Goal: Task Accomplishment & Management: Manage account settings

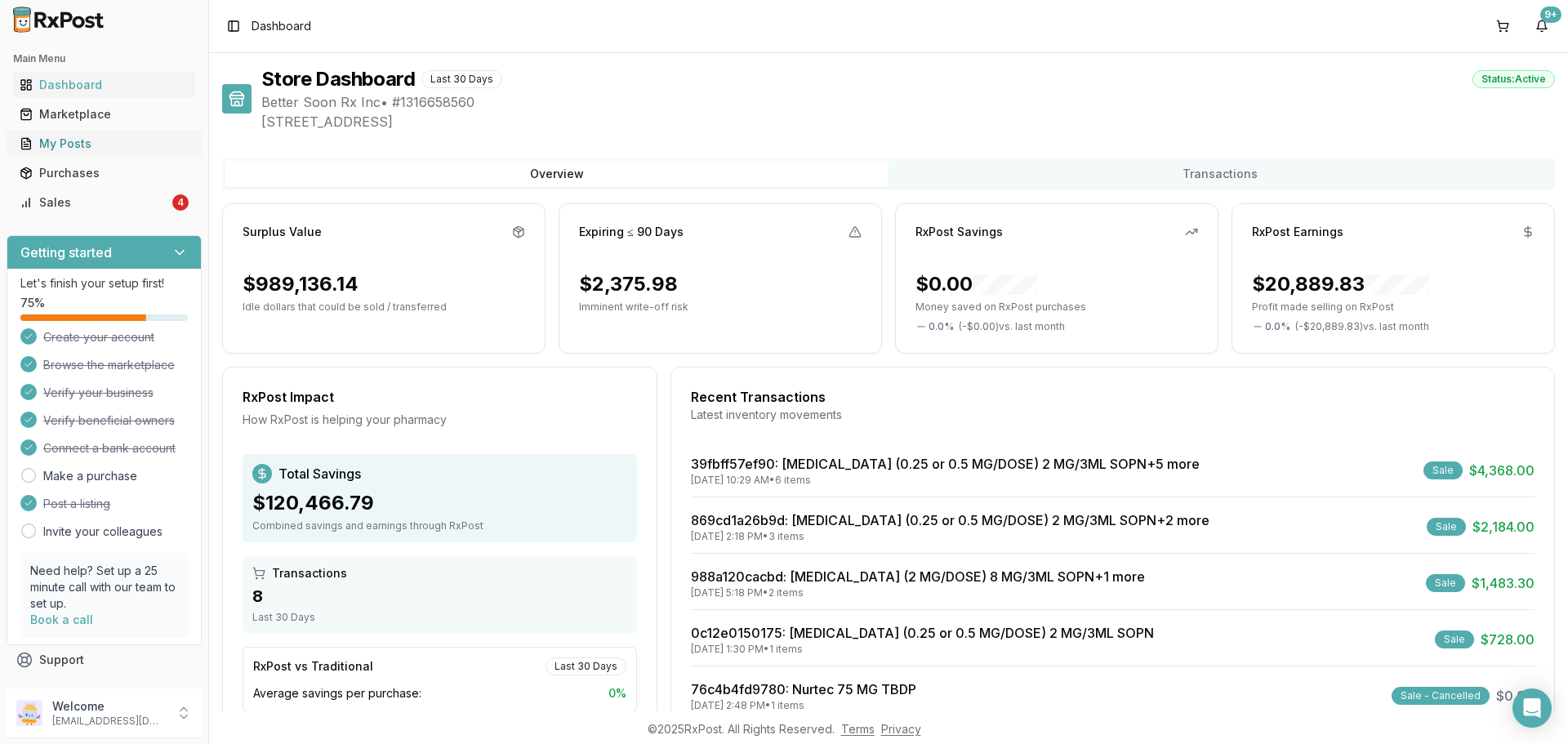
click at [88, 135] on div "My Posts" at bounding box center [104, 143] width 169 height 17
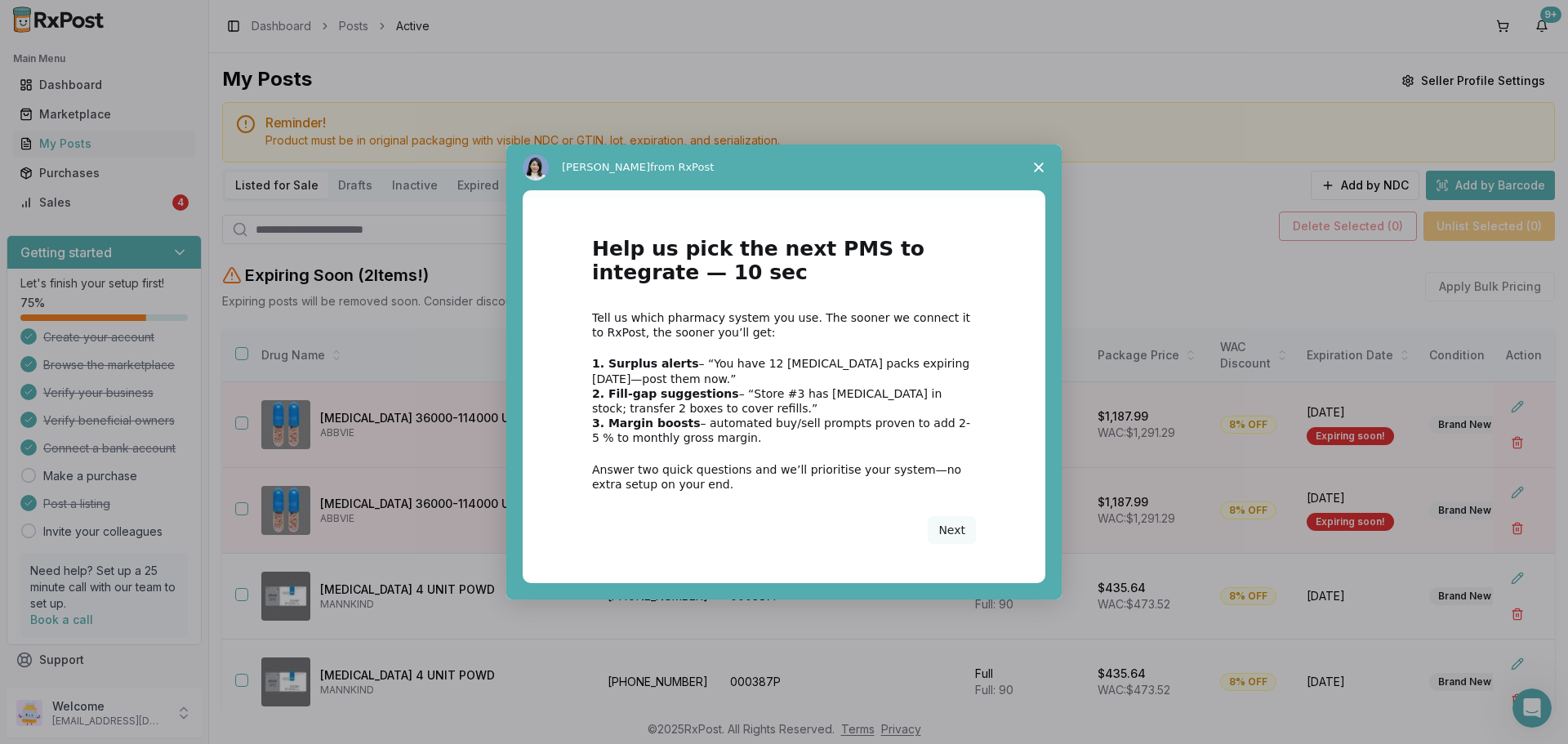
click at [1039, 168] on polygon "Close survey" at bounding box center [1039, 168] width 10 height 10
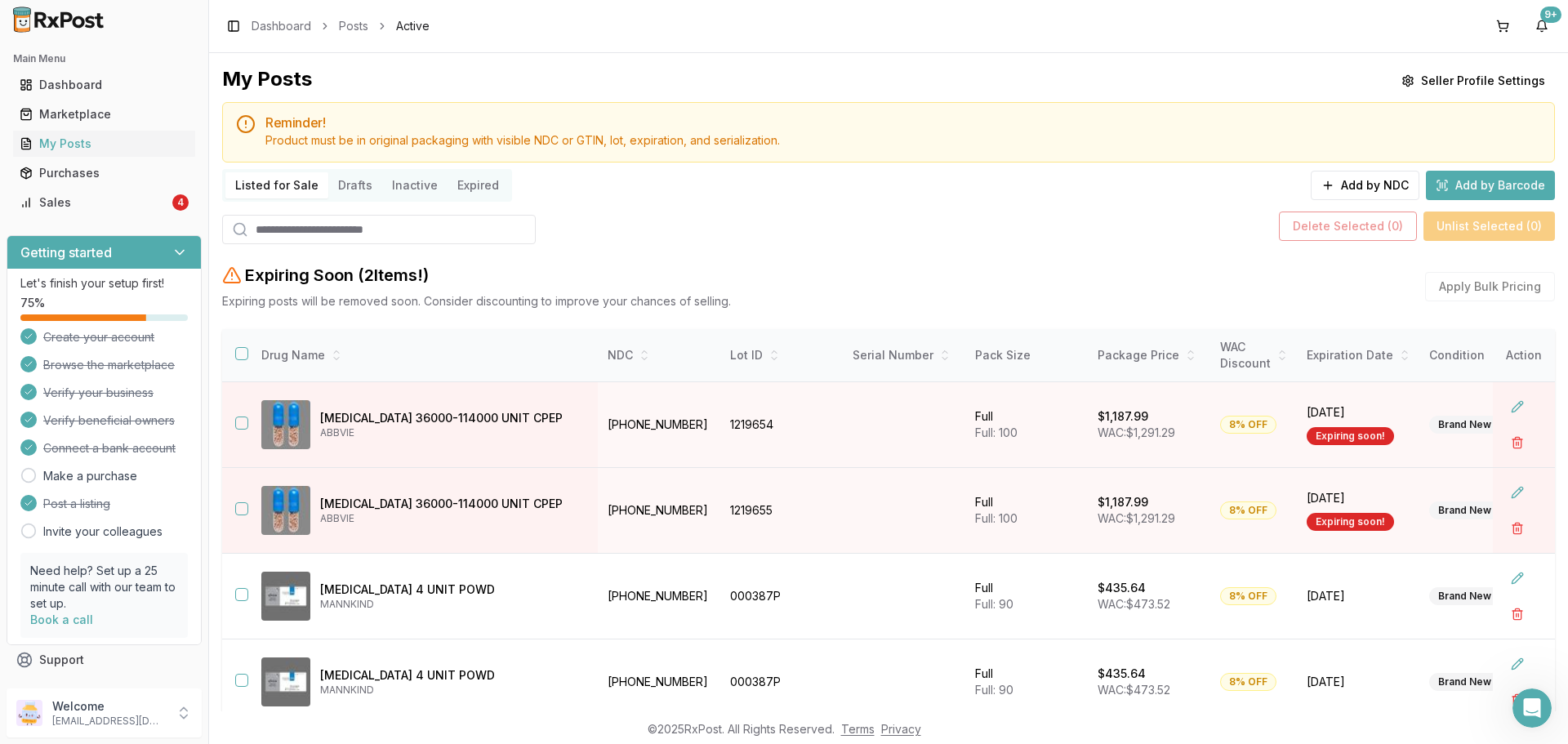
click at [351, 191] on button "Drafts" at bounding box center [355, 185] width 54 height 26
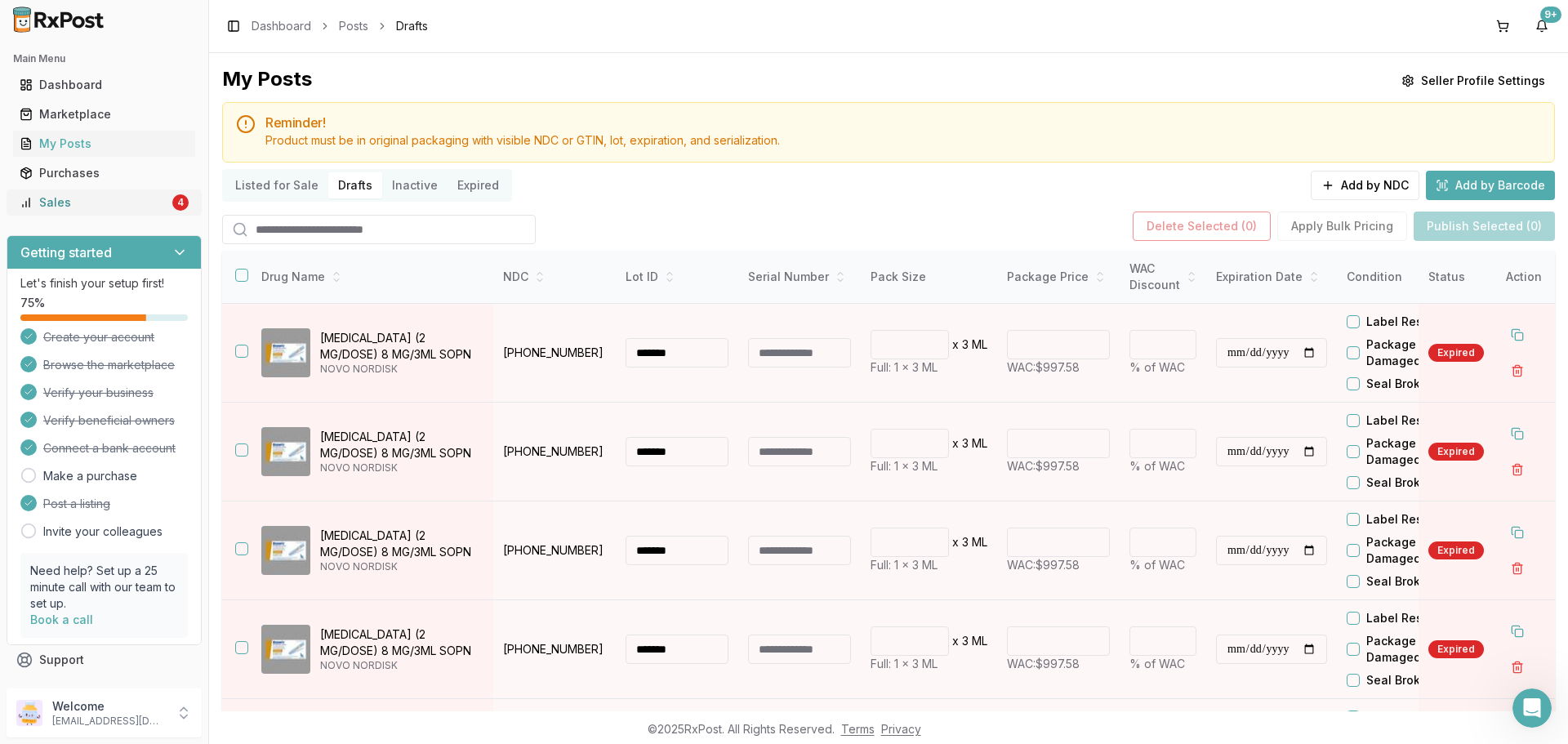
click at [121, 209] on div "Sales" at bounding box center [94, 203] width 149 height 17
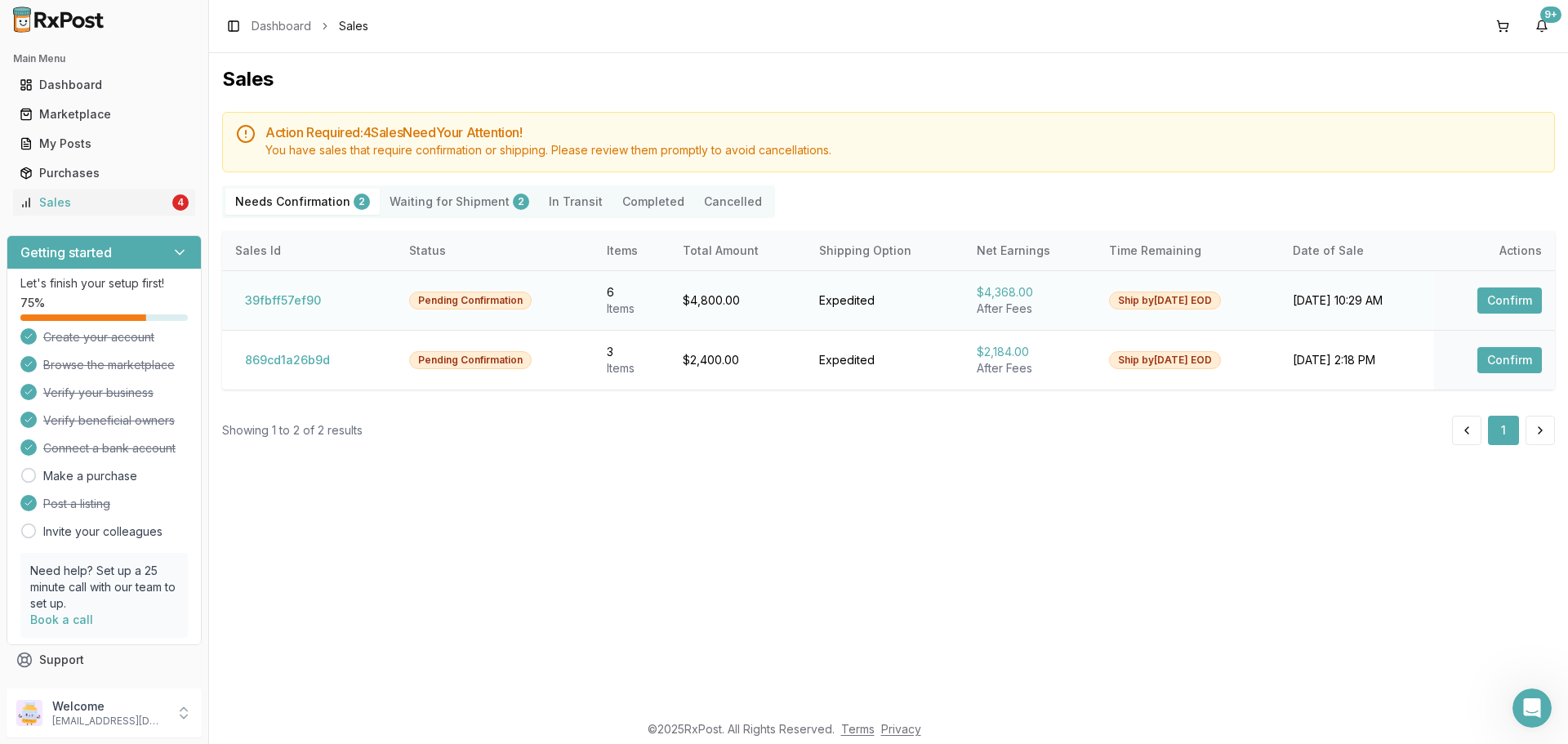
click at [1504, 298] on button "Confirm" at bounding box center [1510, 300] width 64 height 26
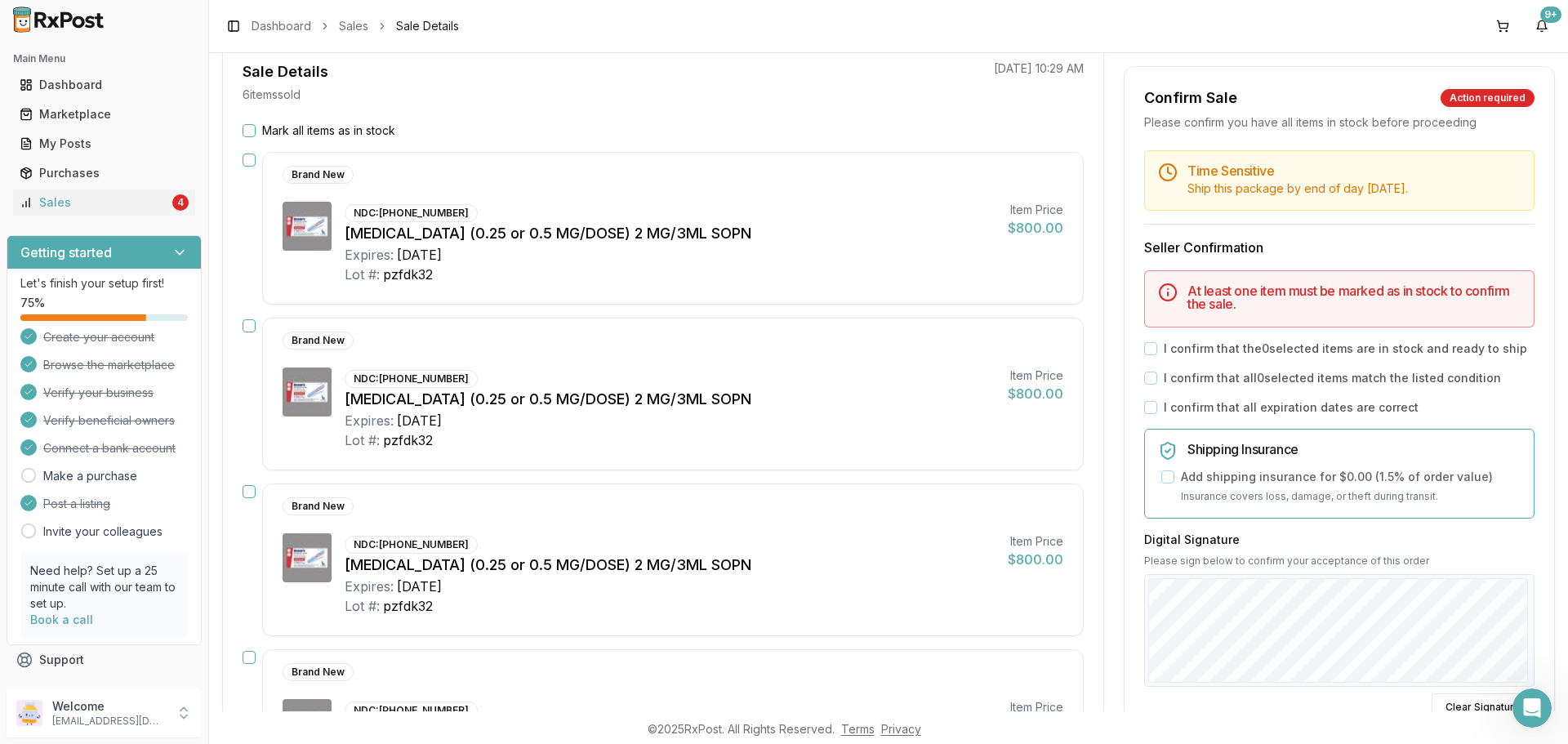
scroll to position [134, 0]
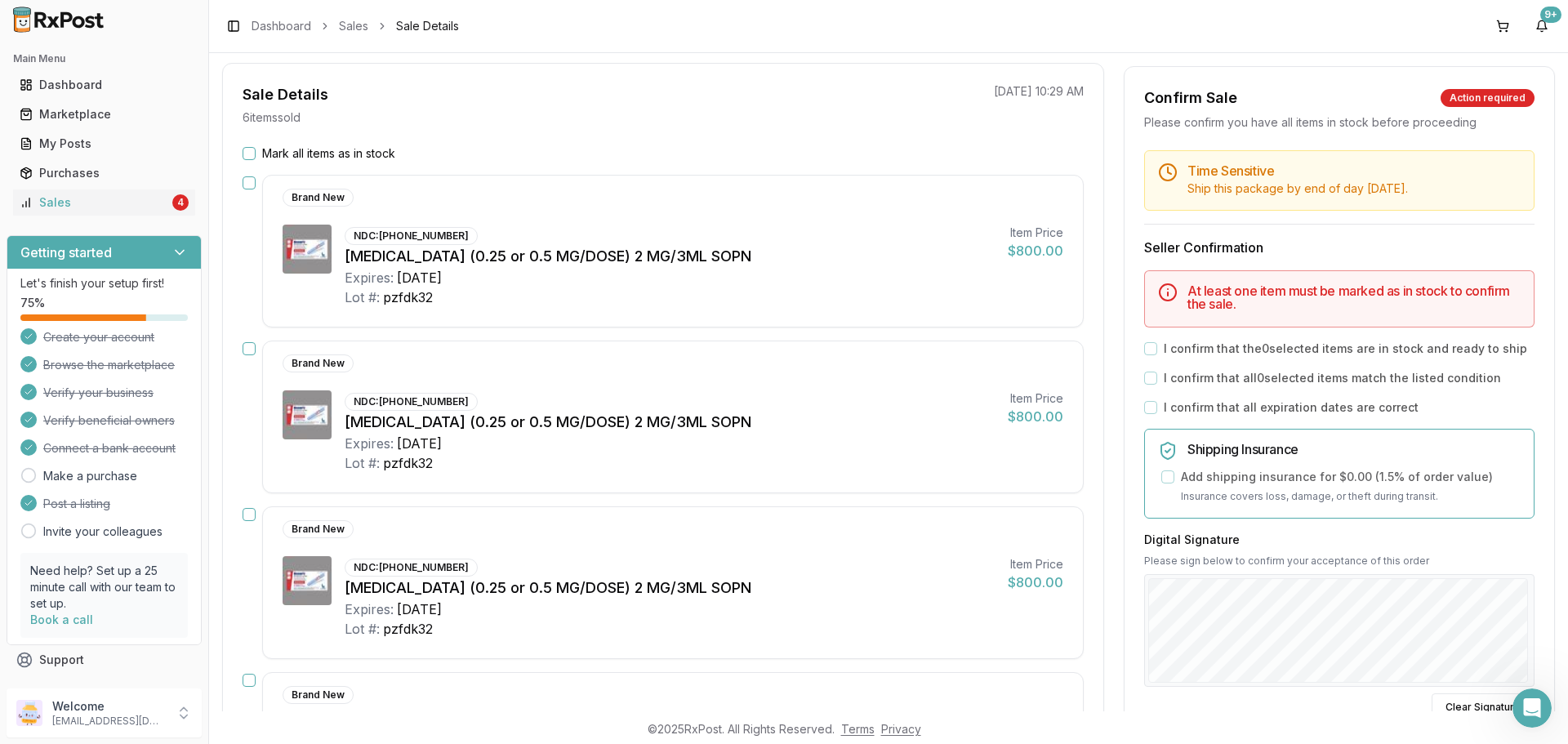
click at [246, 150] on button "Mark all items as in stock" at bounding box center [249, 153] width 13 height 13
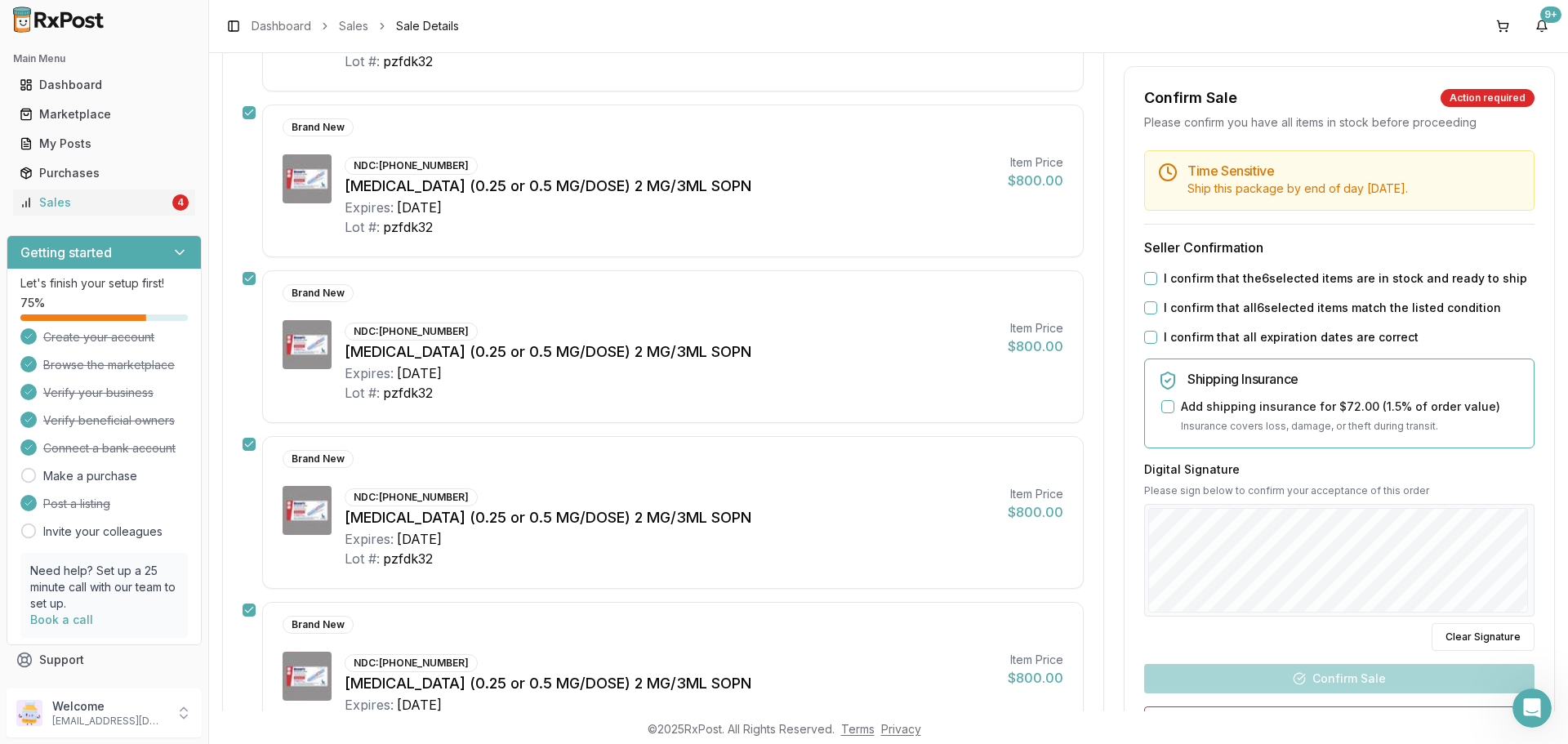
scroll to position [379, 0]
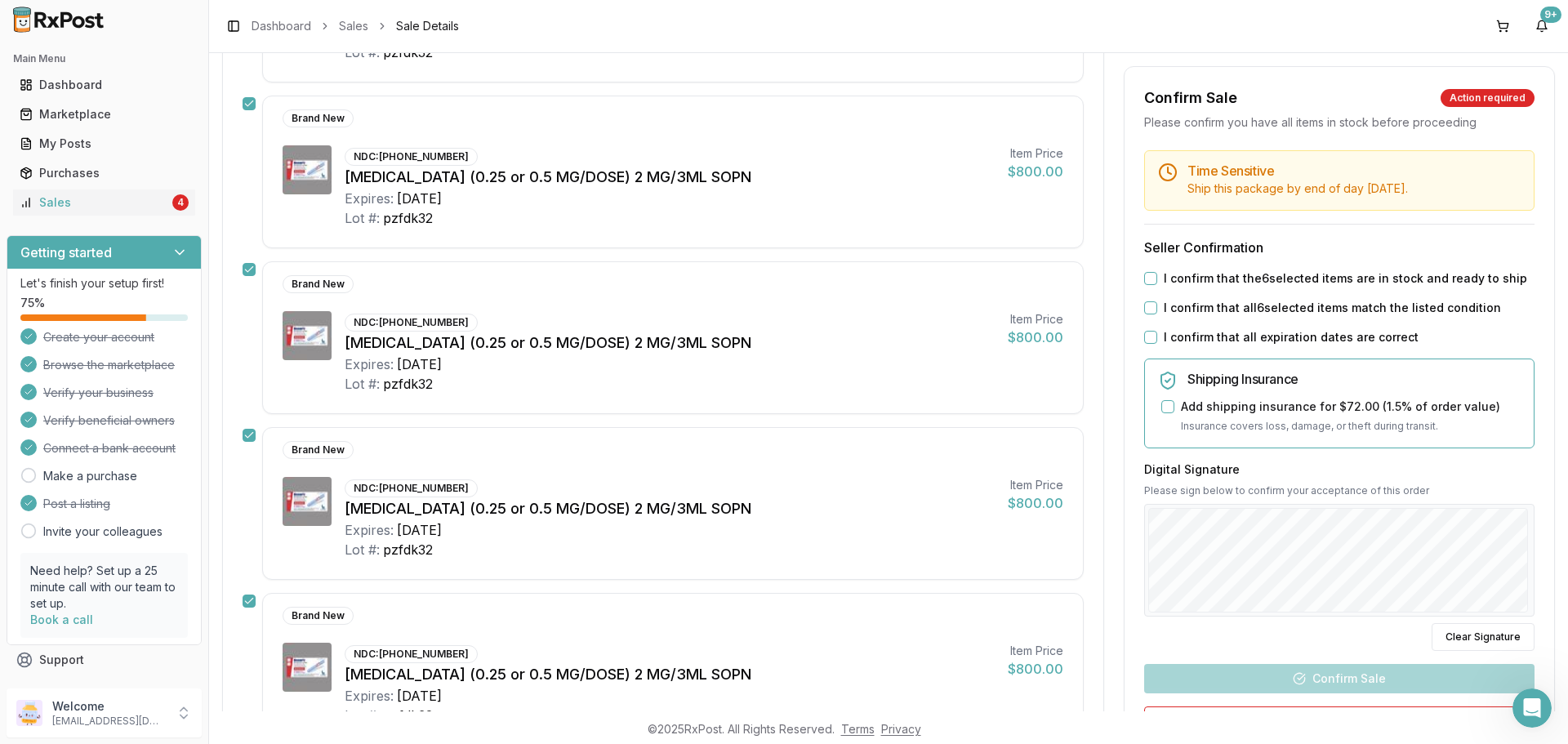
click at [1148, 276] on button "I confirm that the 6 selected items are in stock and ready to ship" at bounding box center [1150, 278] width 13 height 13
click at [1147, 305] on button "I confirm that all 6 selected items match the listed condition" at bounding box center [1150, 307] width 13 height 13
click at [1146, 335] on button "I confirm that all expiration dates are correct" at bounding box center [1150, 337] width 13 height 13
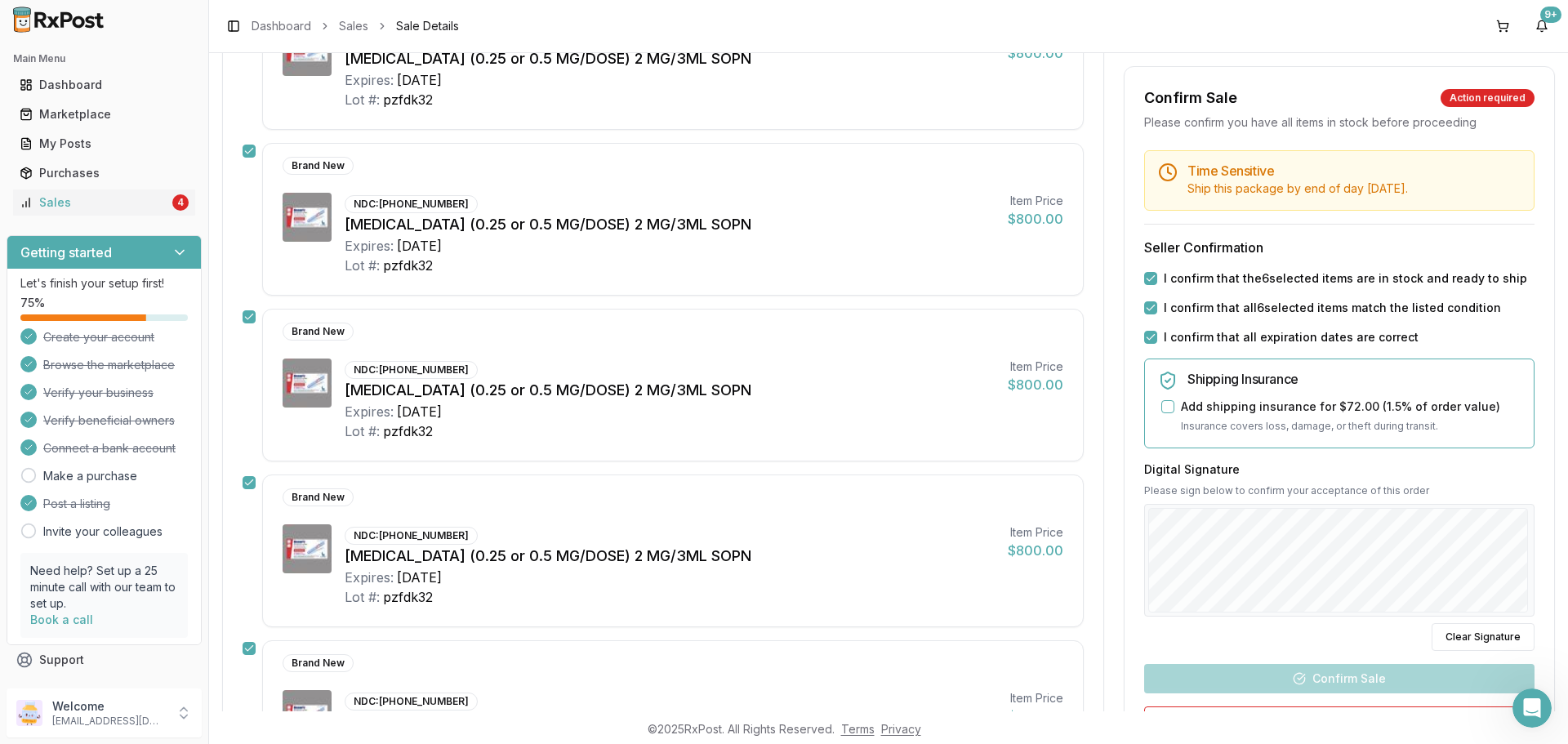
scroll to position [624, 0]
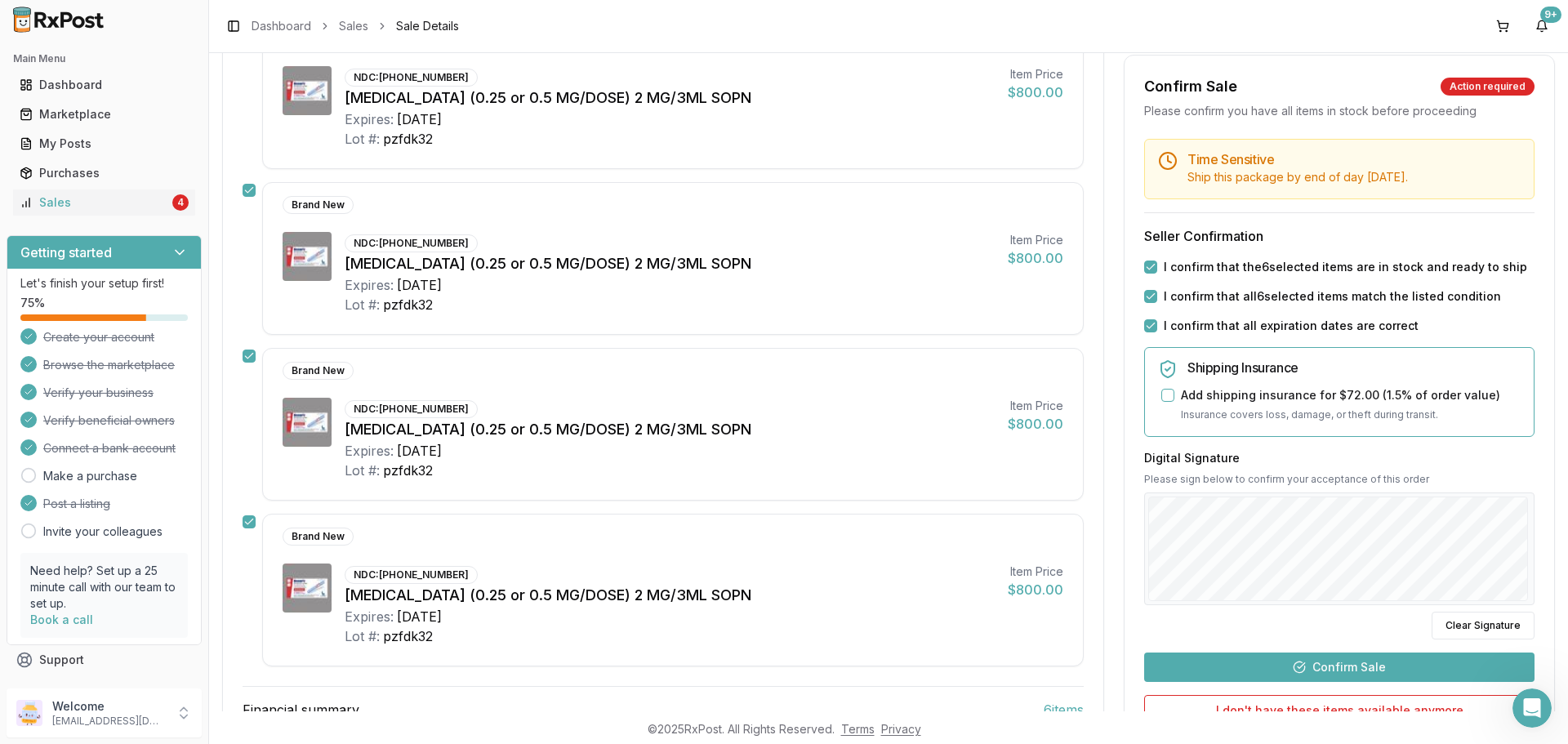
click at [1362, 667] on button "Confirm Sale" at bounding box center [1339, 667] width 390 height 30
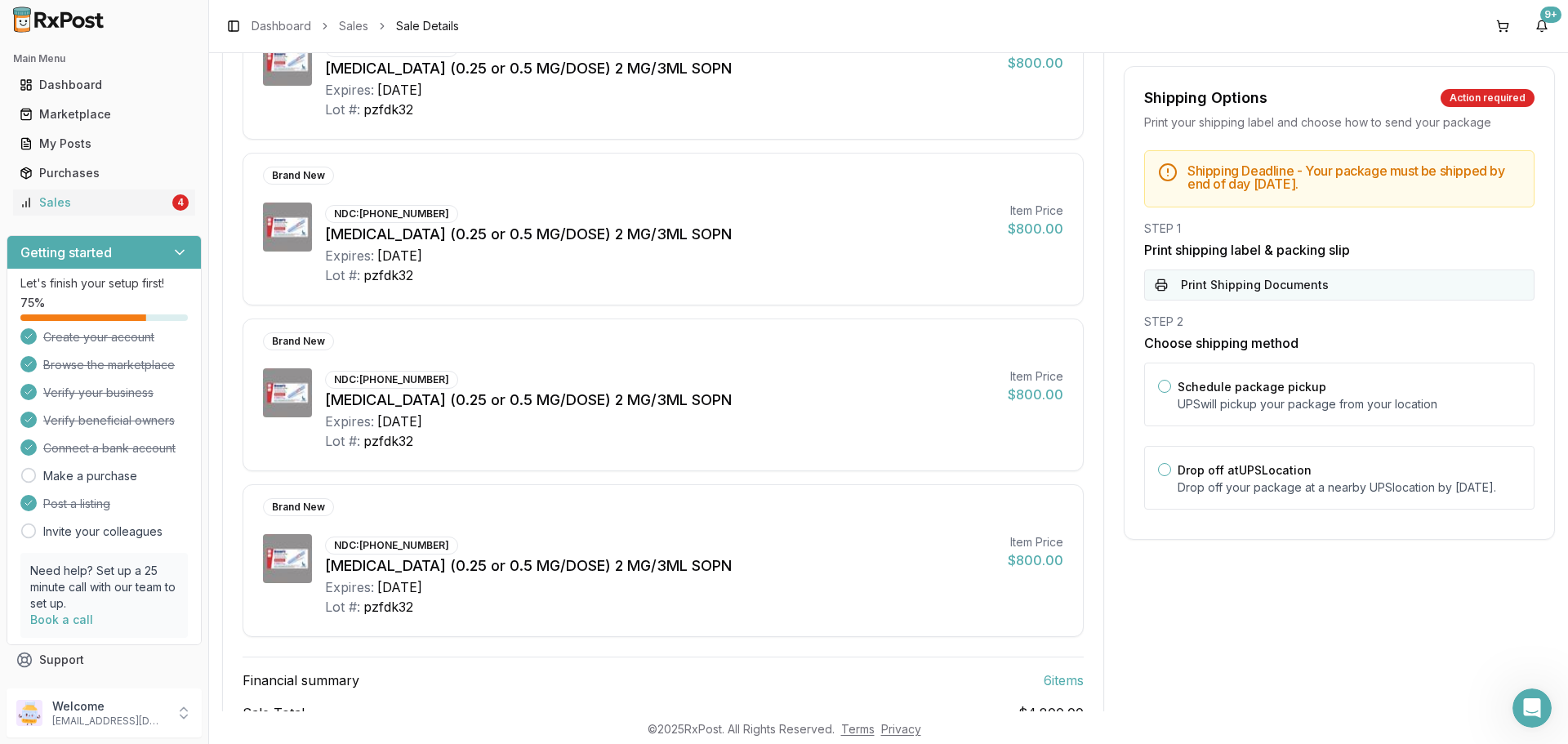
click at [1242, 287] on button "Print Shipping Documents" at bounding box center [1339, 285] width 390 height 31
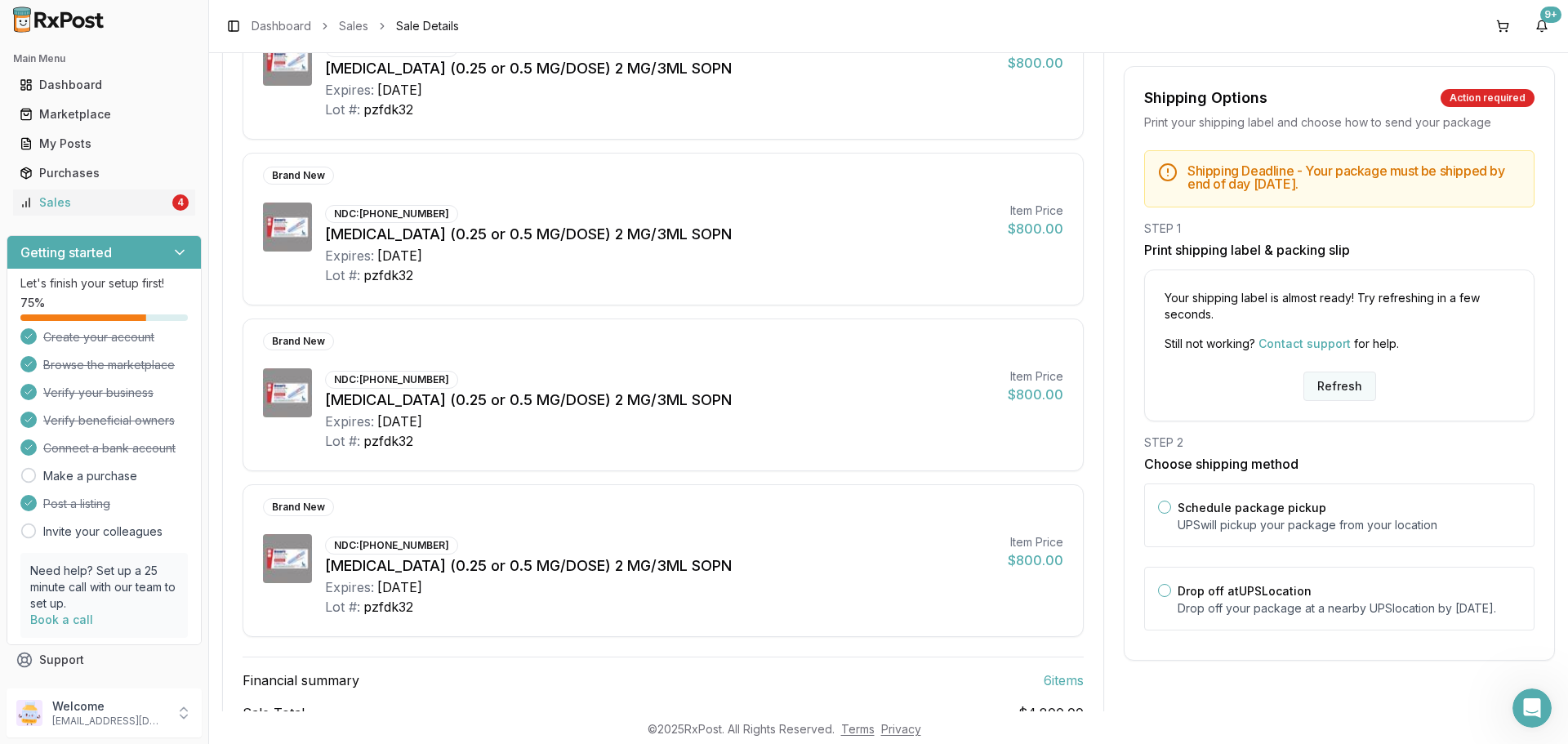
click at [1332, 384] on button "Refresh" at bounding box center [1340, 386] width 73 height 30
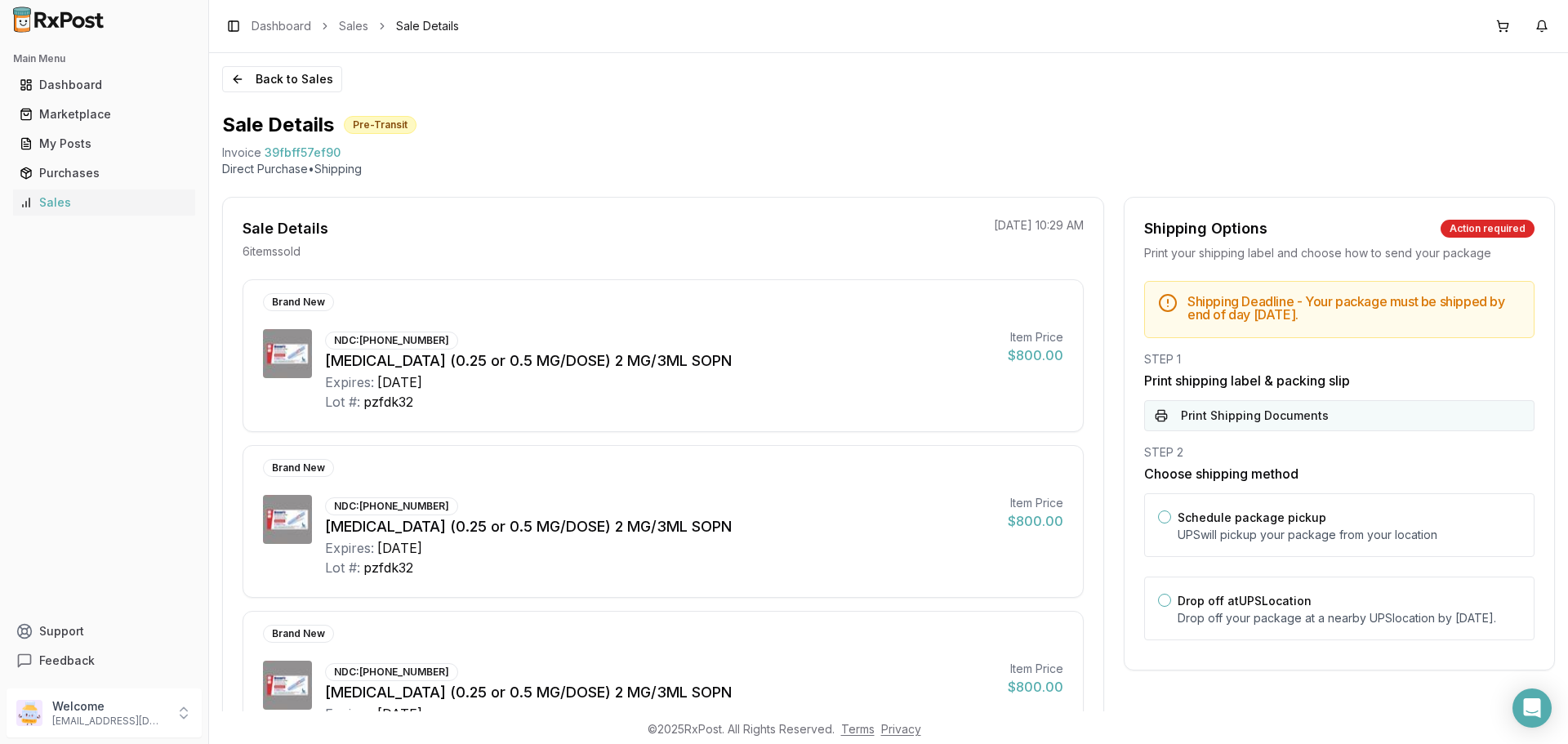
click at [1200, 412] on button "Print Shipping Documents" at bounding box center [1339, 415] width 390 height 31
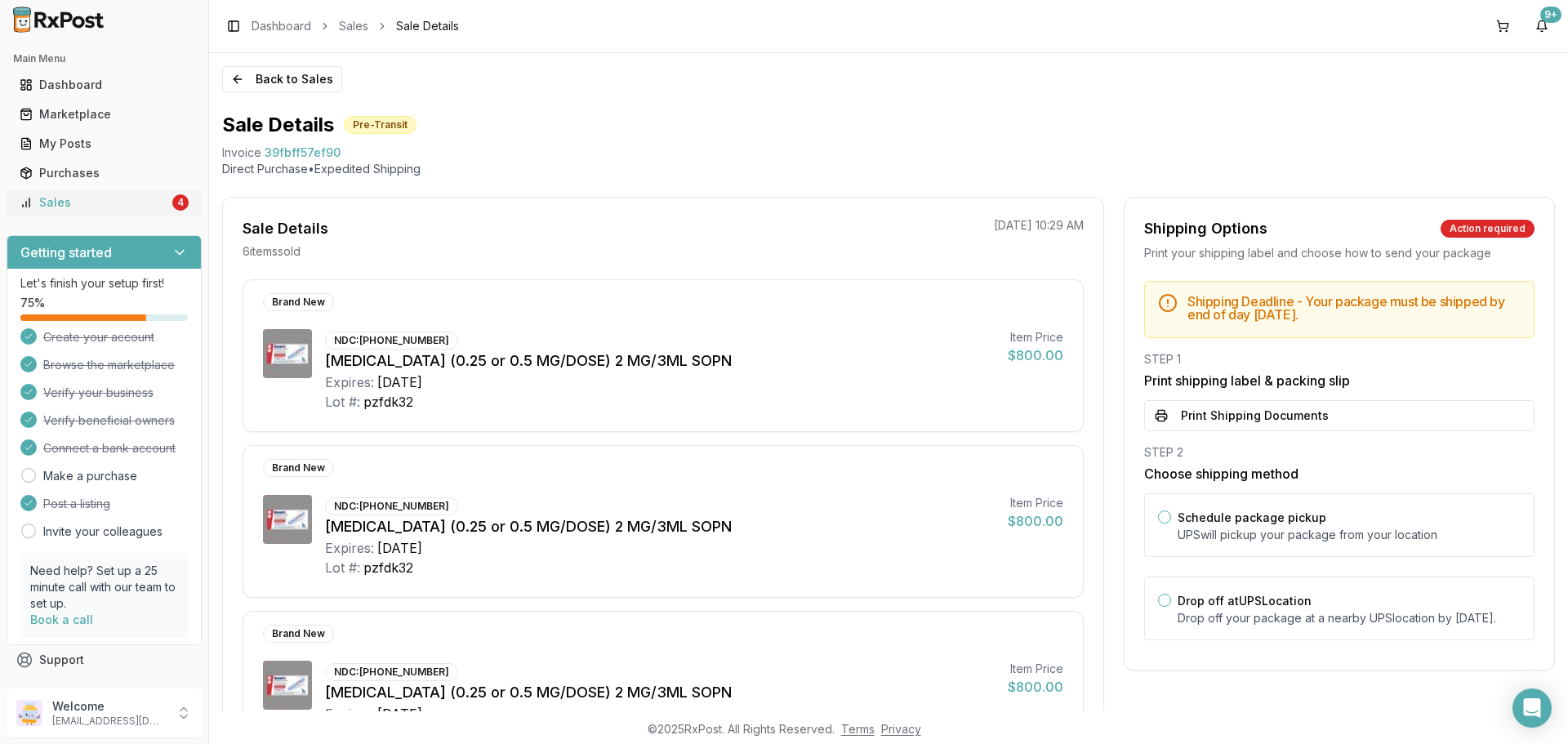
click at [113, 201] on div "Sales" at bounding box center [94, 203] width 149 height 17
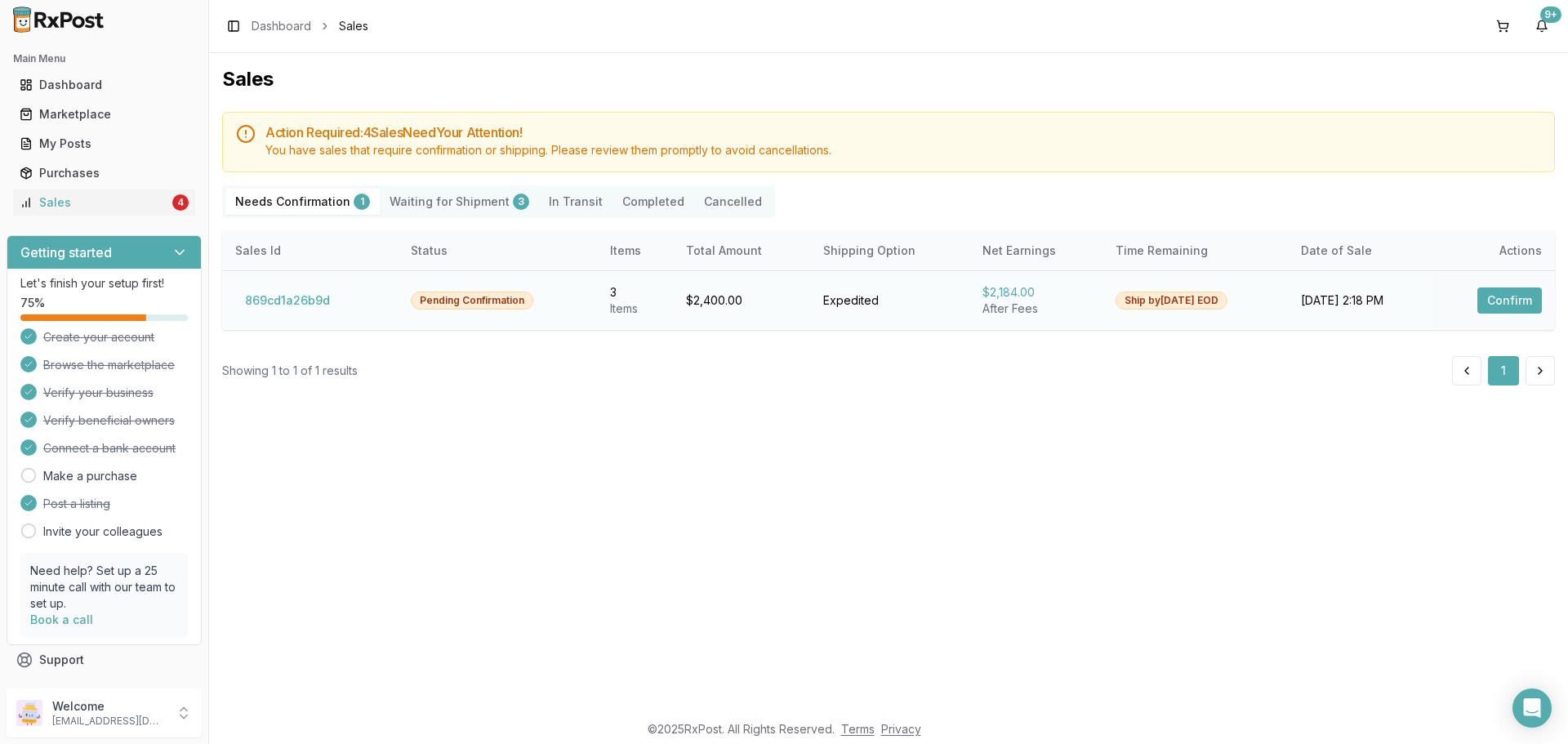
click at [1506, 304] on button "Confirm" at bounding box center [1510, 300] width 64 height 26
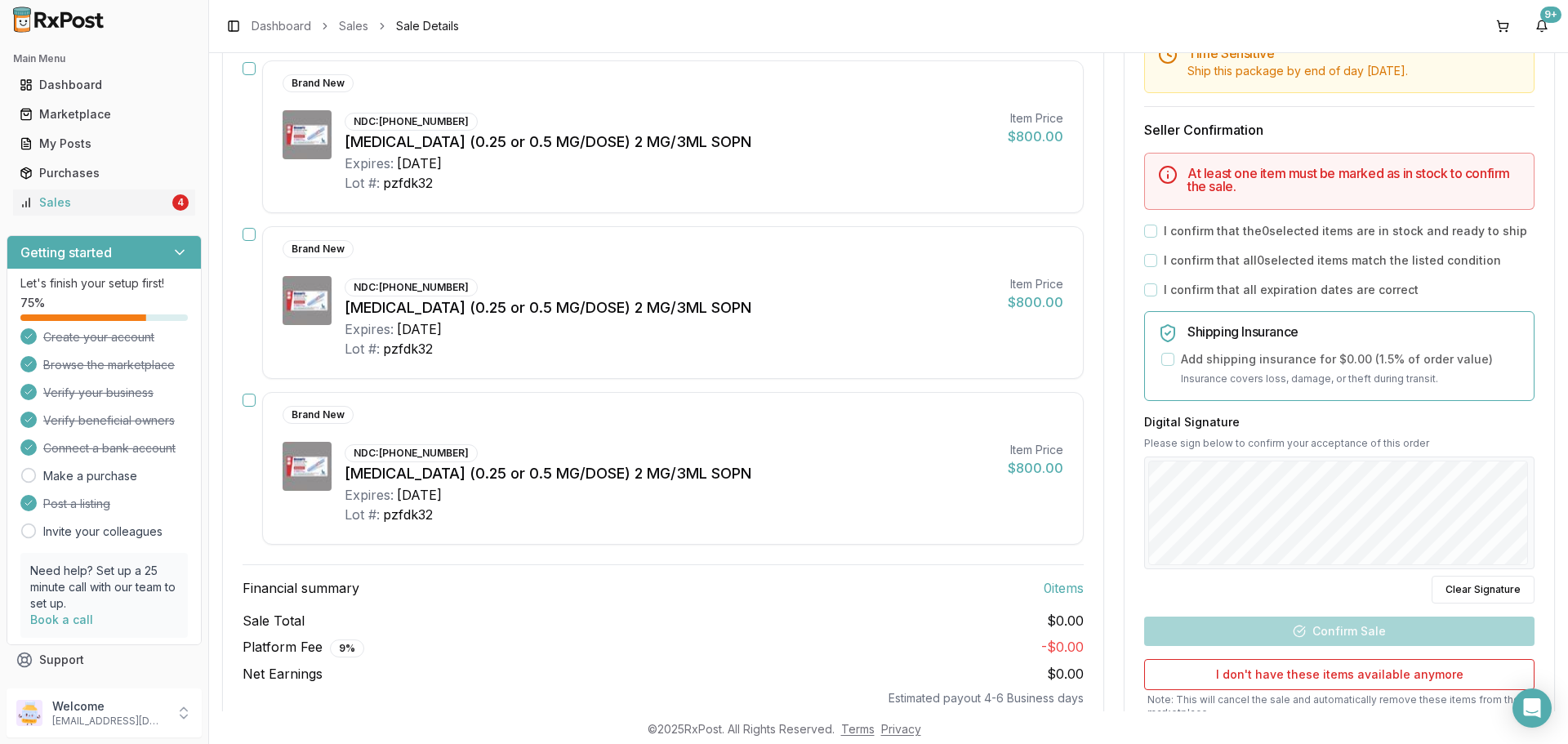
scroll to position [82, 0]
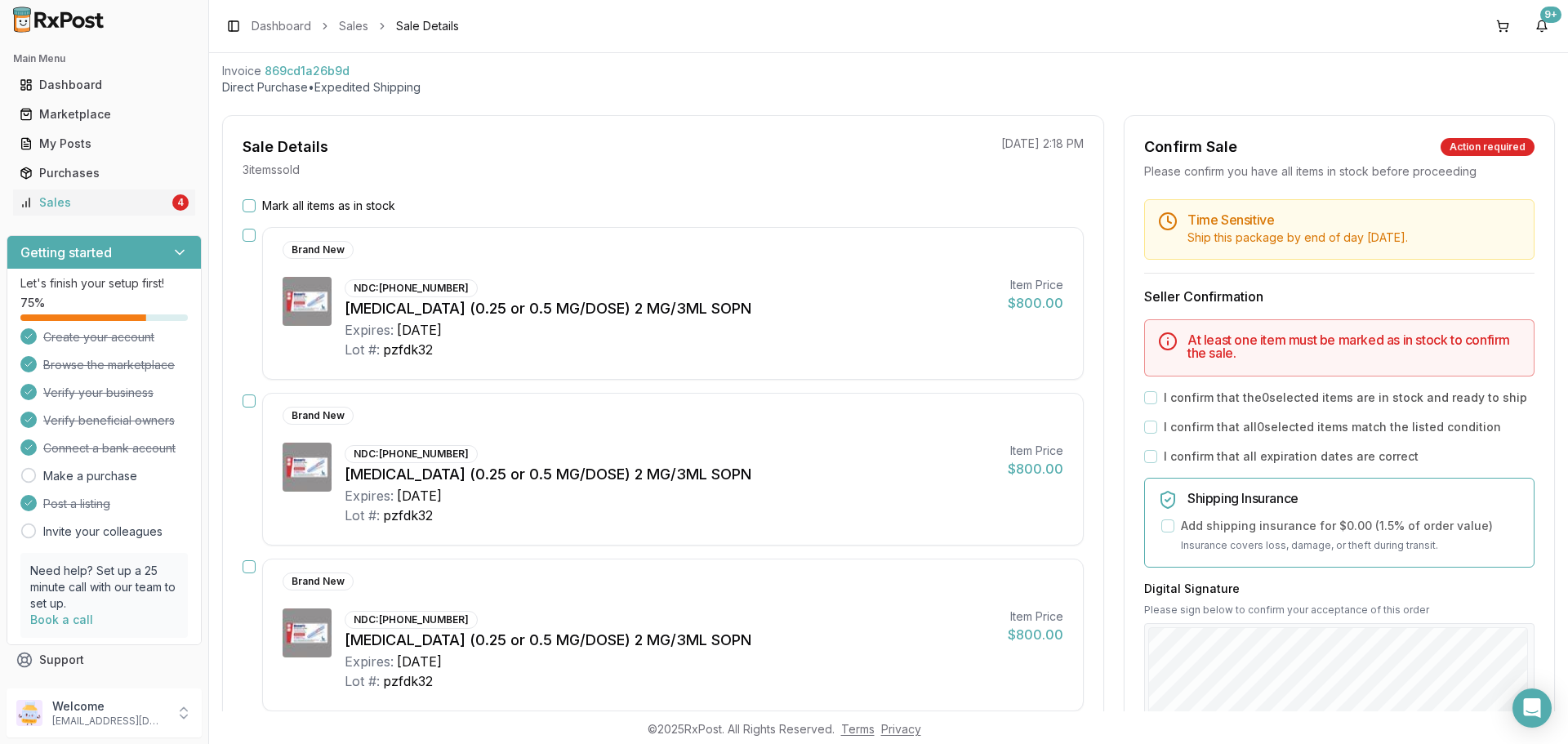
click at [252, 206] on button "Mark all items as in stock" at bounding box center [249, 206] width 13 height 13
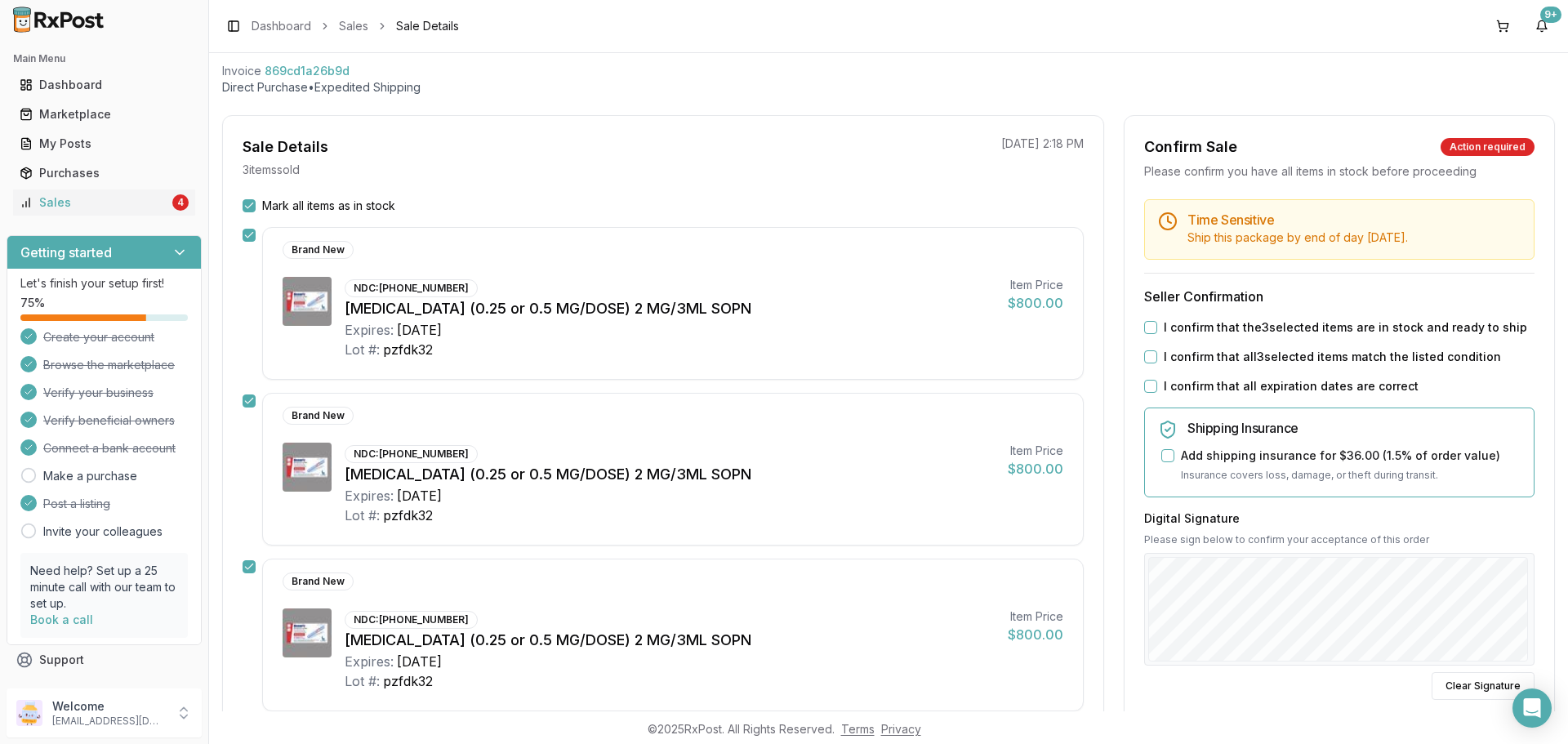
click at [1152, 327] on button "I confirm that the 3 selected items are in stock and ready to ship" at bounding box center [1150, 327] width 13 height 13
click at [1150, 356] on button "I confirm that all 3 selected items match the listed condition" at bounding box center [1150, 357] width 13 height 13
click at [1146, 387] on button "I confirm that all expiration dates are correct" at bounding box center [1150, 385] width 13 height 13
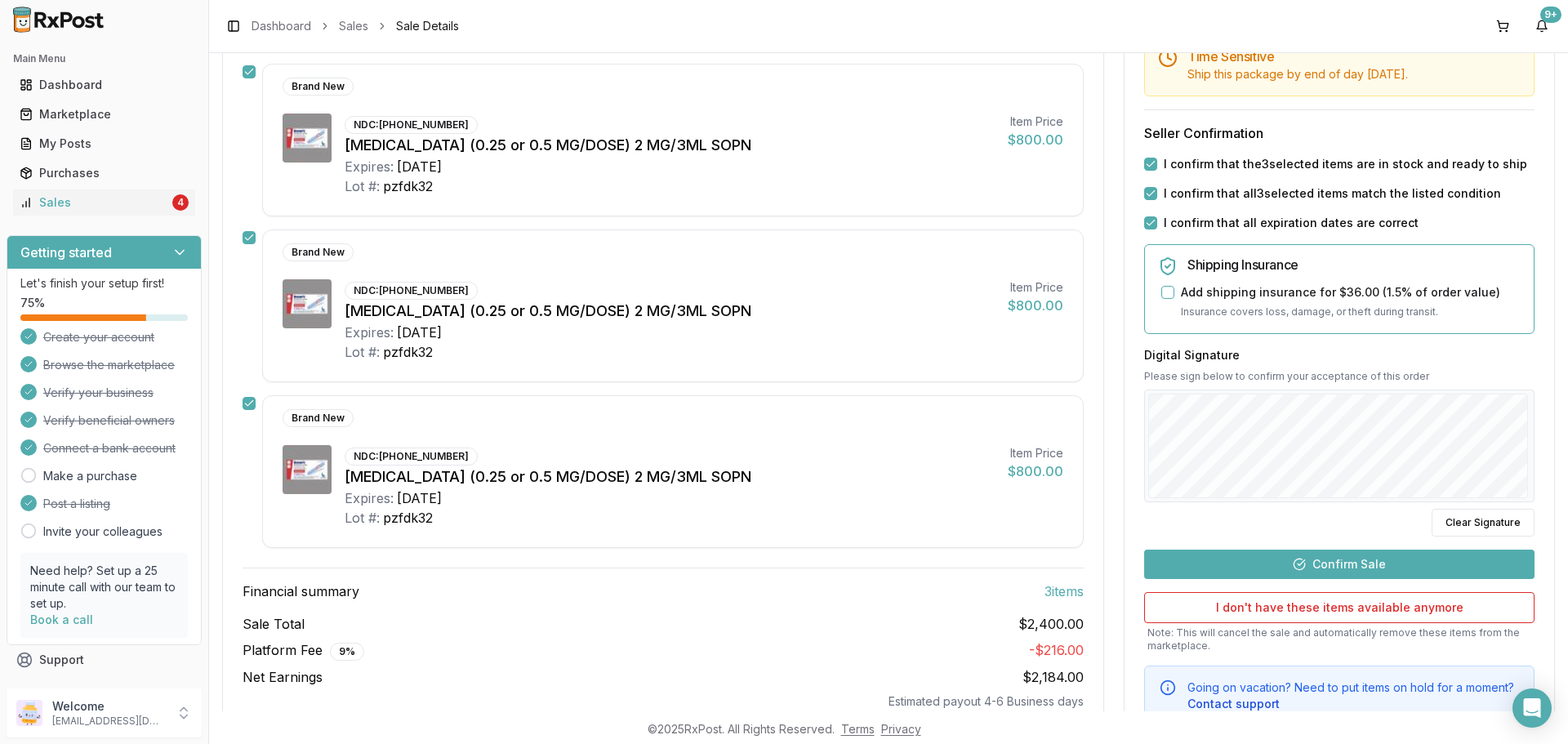
click at [1278, 564] on button "Confirm Sale" at bounding box center [1339, 564] width 390 height 30
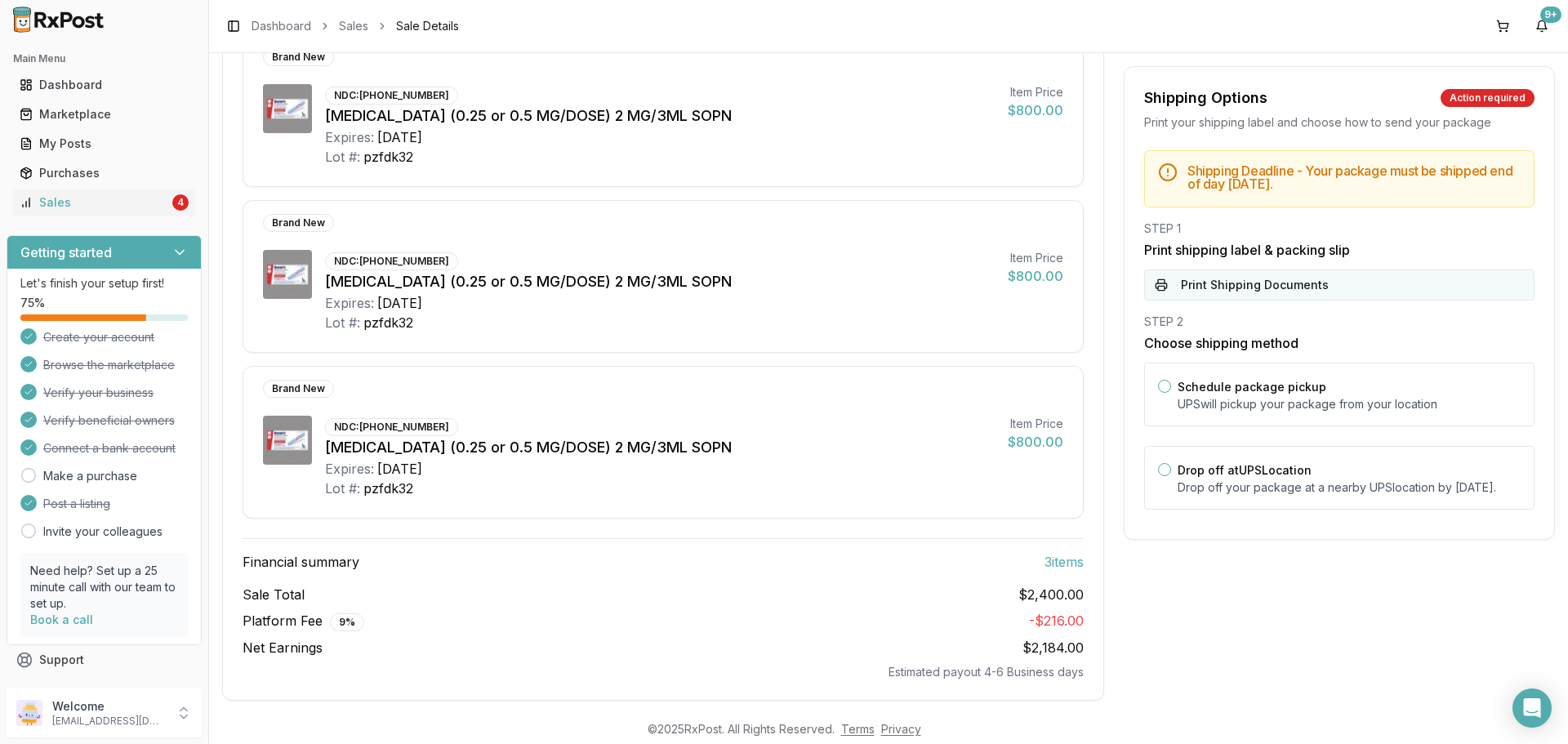
click at [1236, 285] on button "Print Shipping Documents" at bounding box center [1339, 285] width 390 height 31
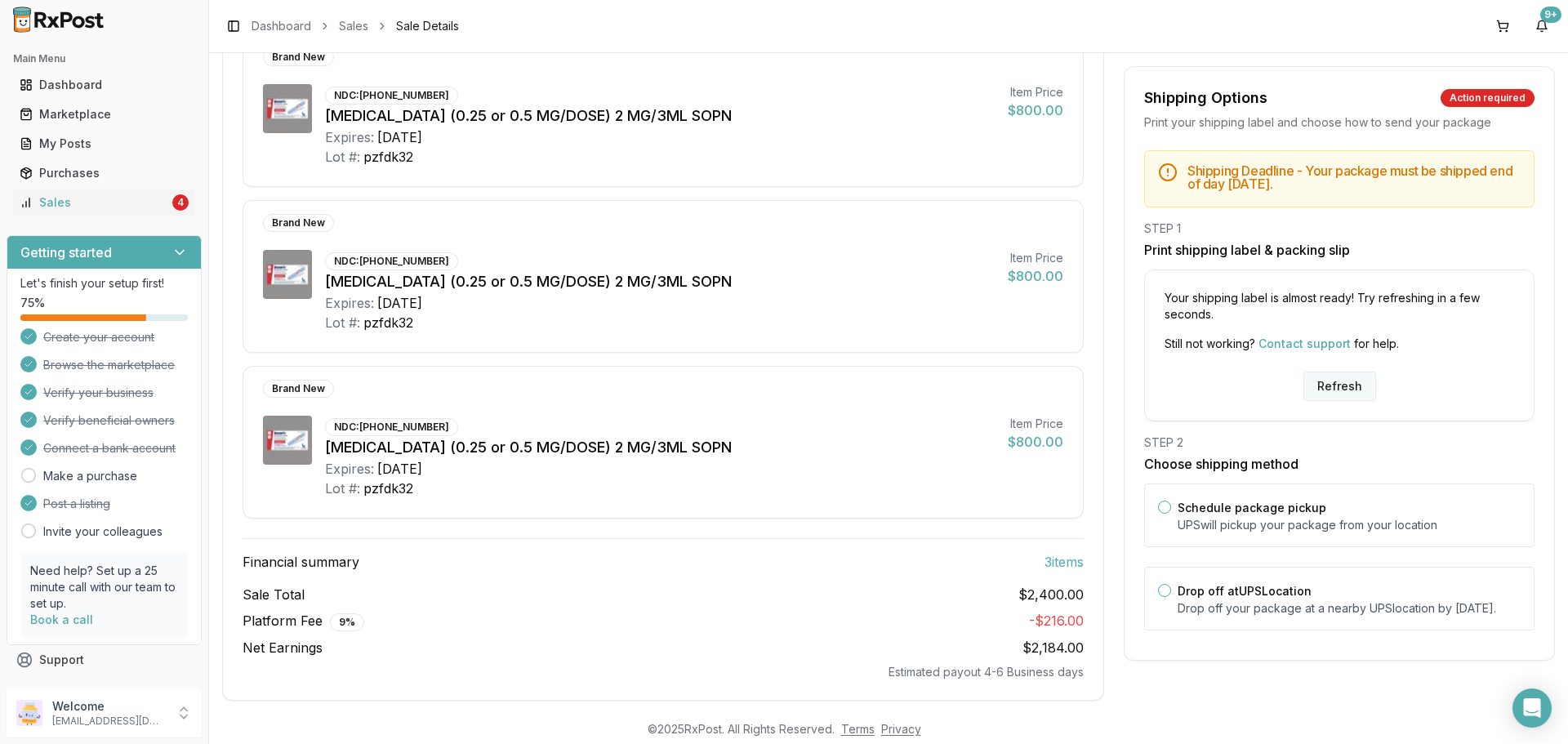
click at [1341, 373] on button "Refresh" at bounding box center [1340, 386] width 73 height 30
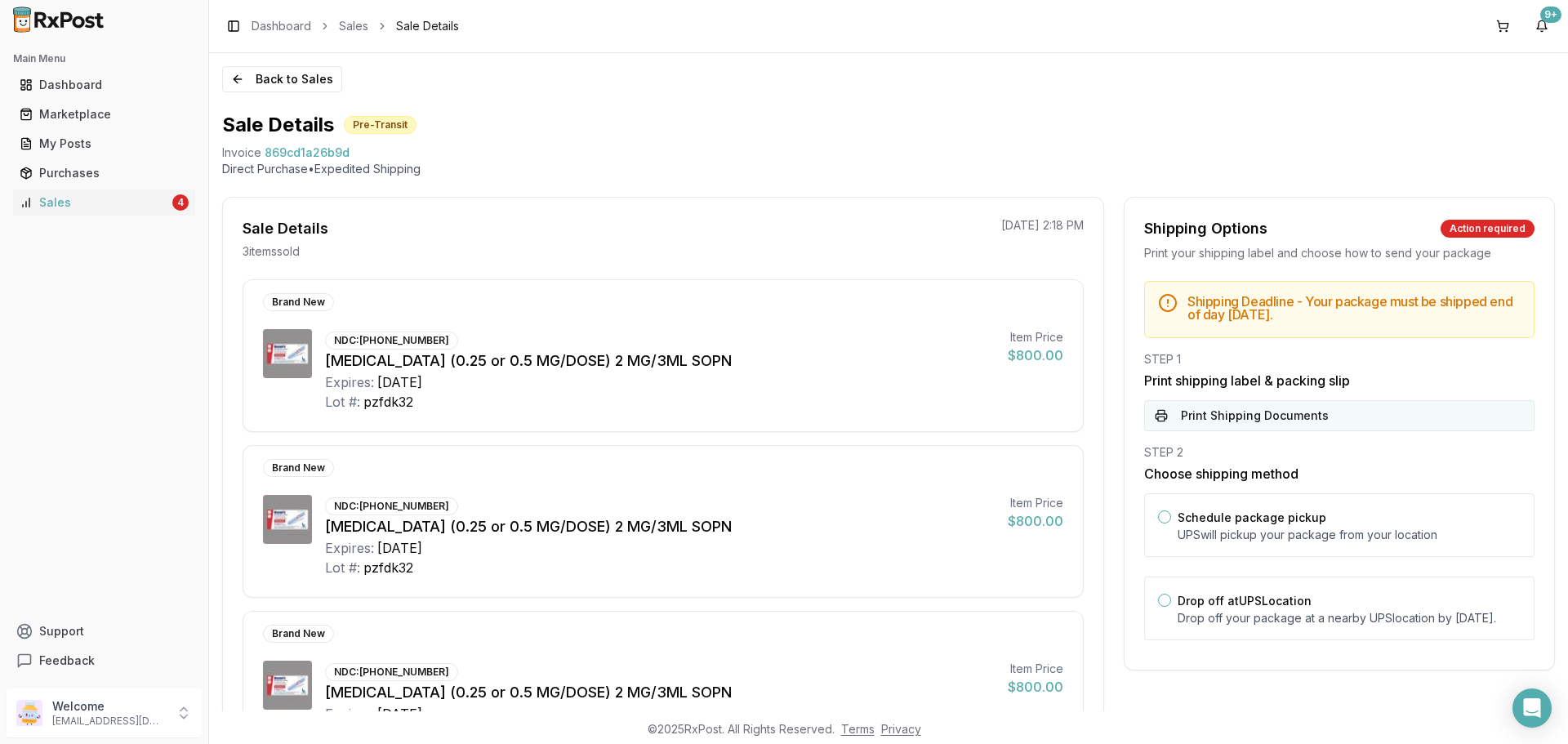
click at [1324, 412] on button "Print Shipping Documents" at bounding box center [1339, 415] width 390 height 31
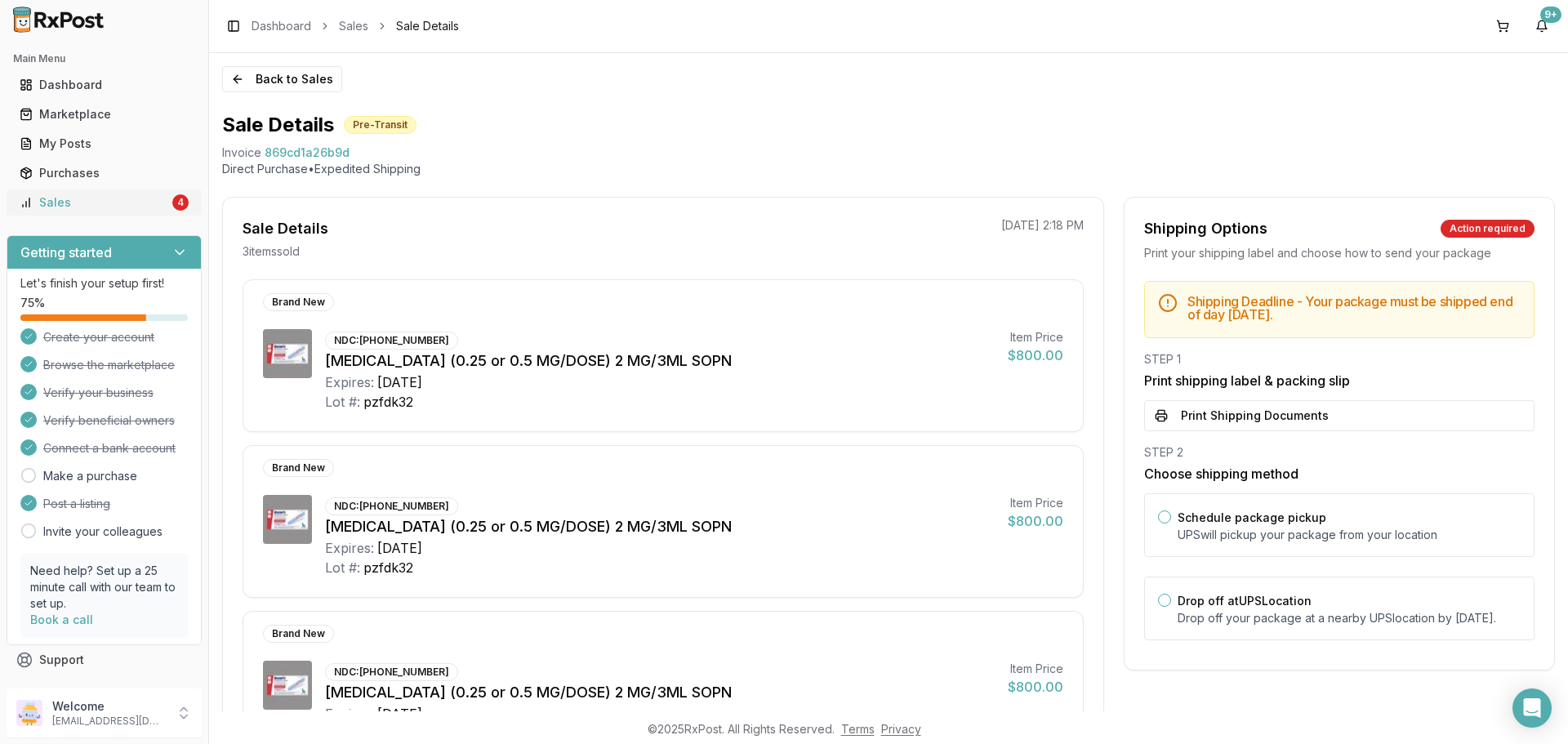
click at [157, 204] on div "Sales" at bounding box center [94, 203] width 149 height 17
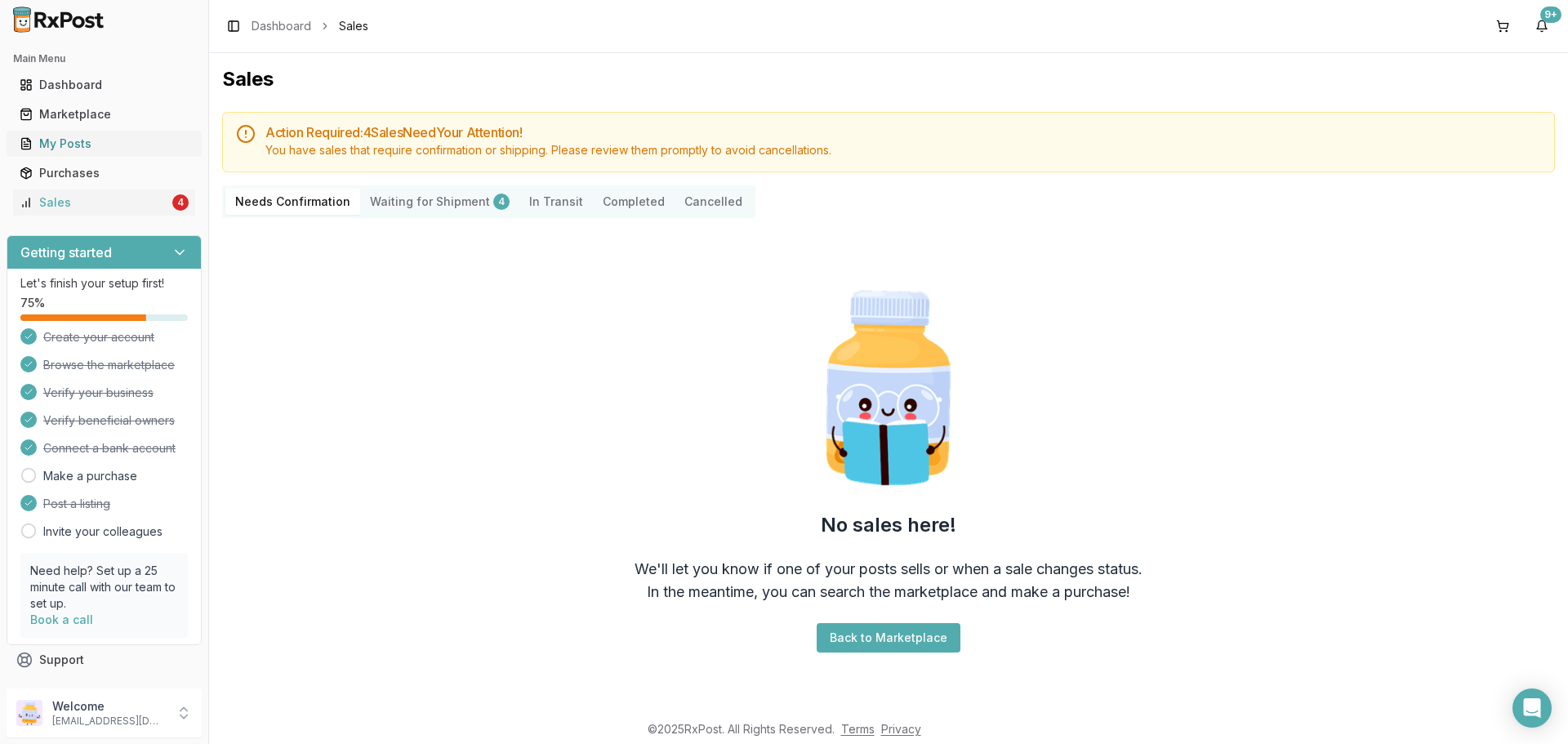
click at [84, 134] on link "My Posts" at bounding box center [104, 144] width 182 height 30
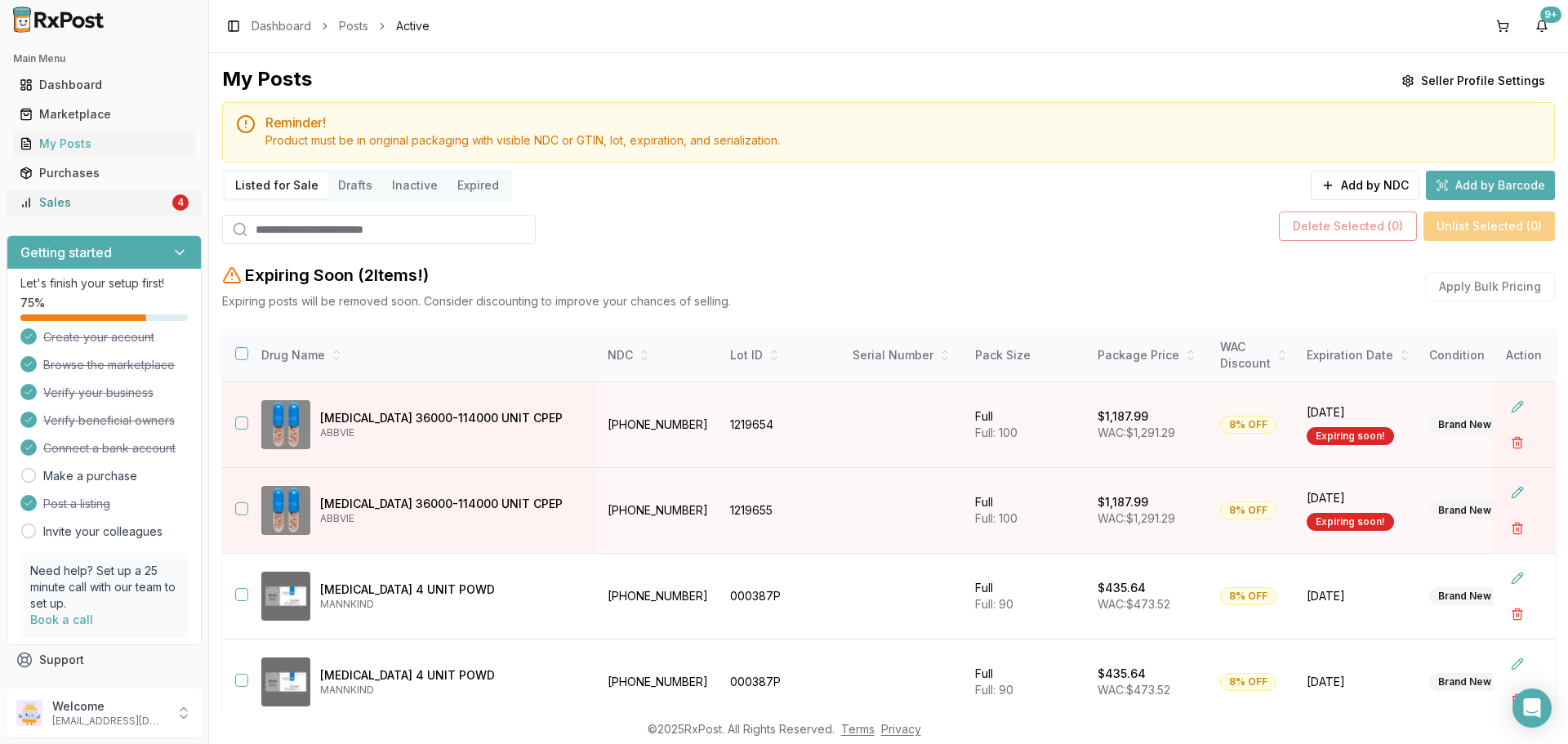
click at [64, 205] on div "Sales" at bounding box center [94, 203] width 149 height 17
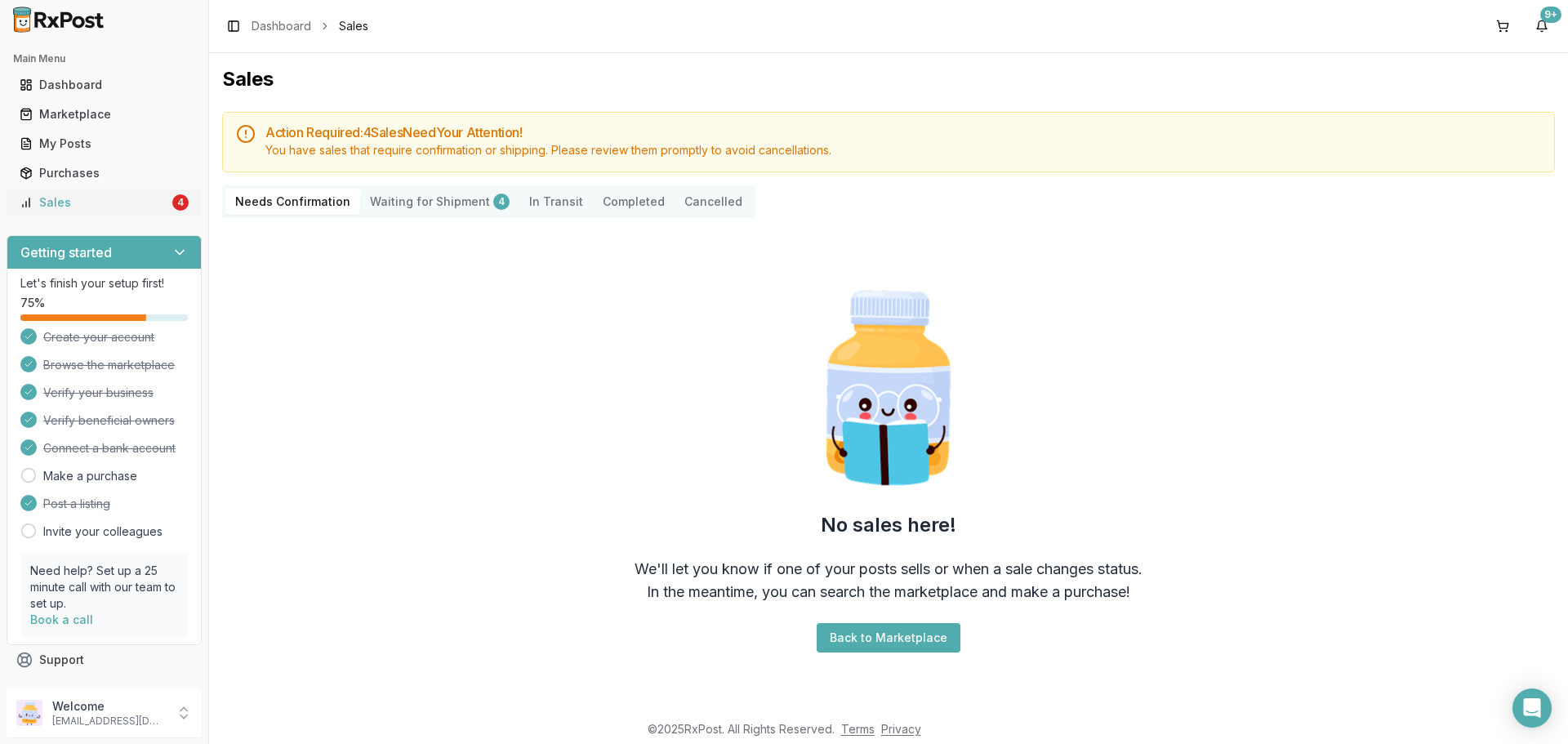
click at [100, 213] on link "Sales 4" at bounding box center [104, 203] width 182 height 30
click at [95, 143] on div "My Posts" at bounding box center [104, 143] width 169 height 17
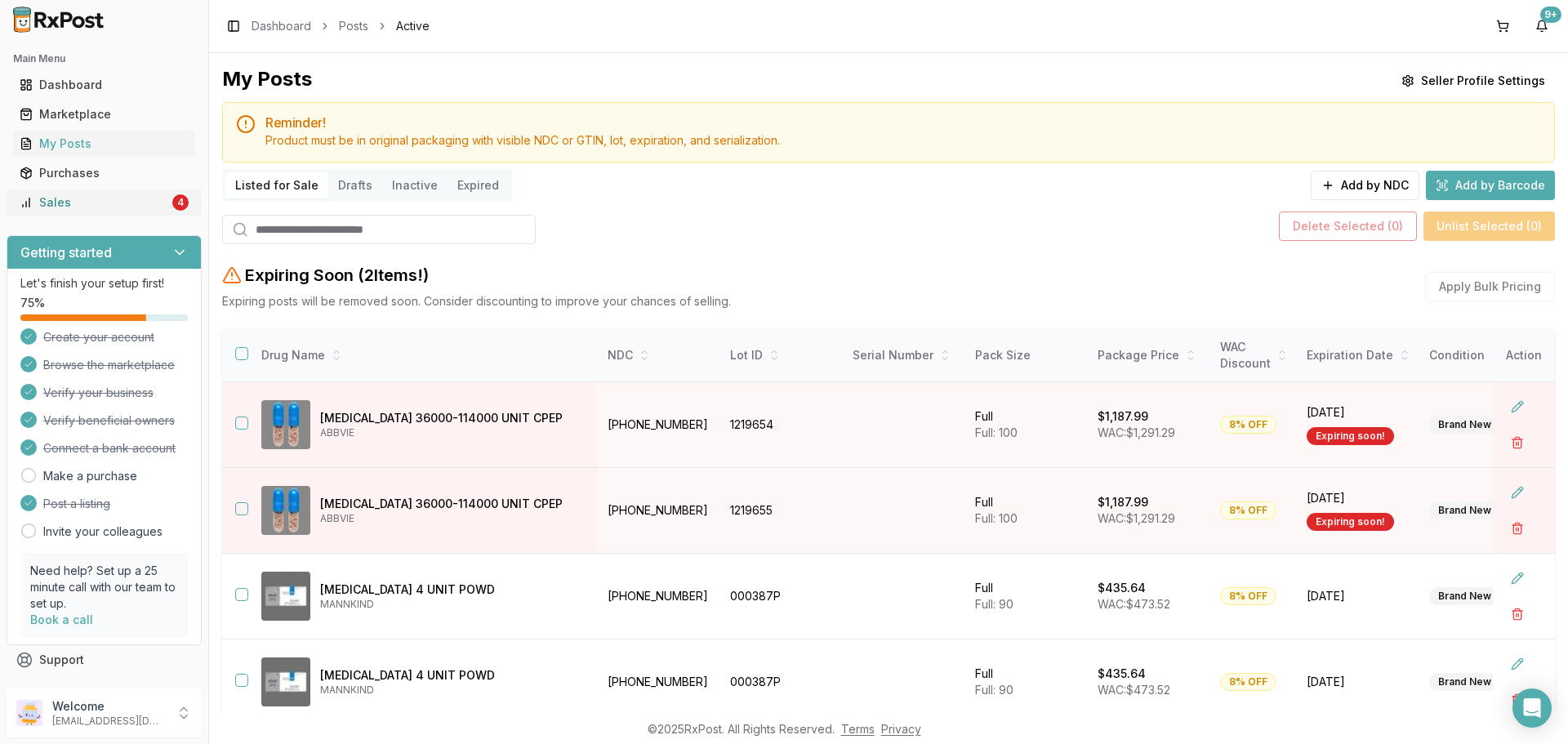
click at [124, 194] on link "Sales 4" at bounding box center [104, 203] width 182 height 30
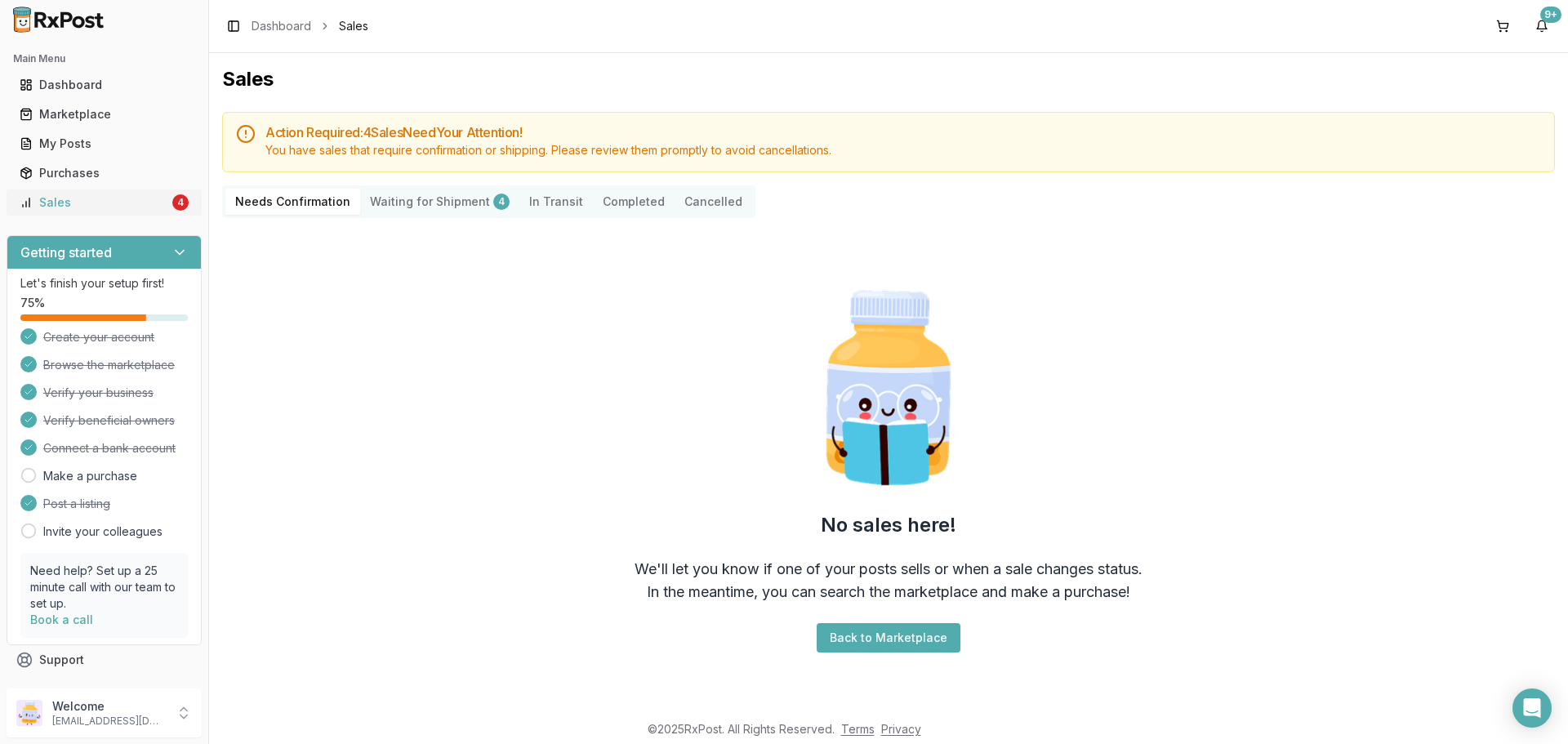
click at [80, 207] on div "Sales" at bounding box center [94, 203] width 149 height 17
click at [118, 202] on div "Sales" at bounding box center [94, 203] width 149 height 17
click at [113, 207] on div "Sales" at bounding box center [94, 203] width 149 height 17
click at [389, 202] on Shipment "Waiting for Shipment 4" at bounding box center [440, 202] width 159 height 26
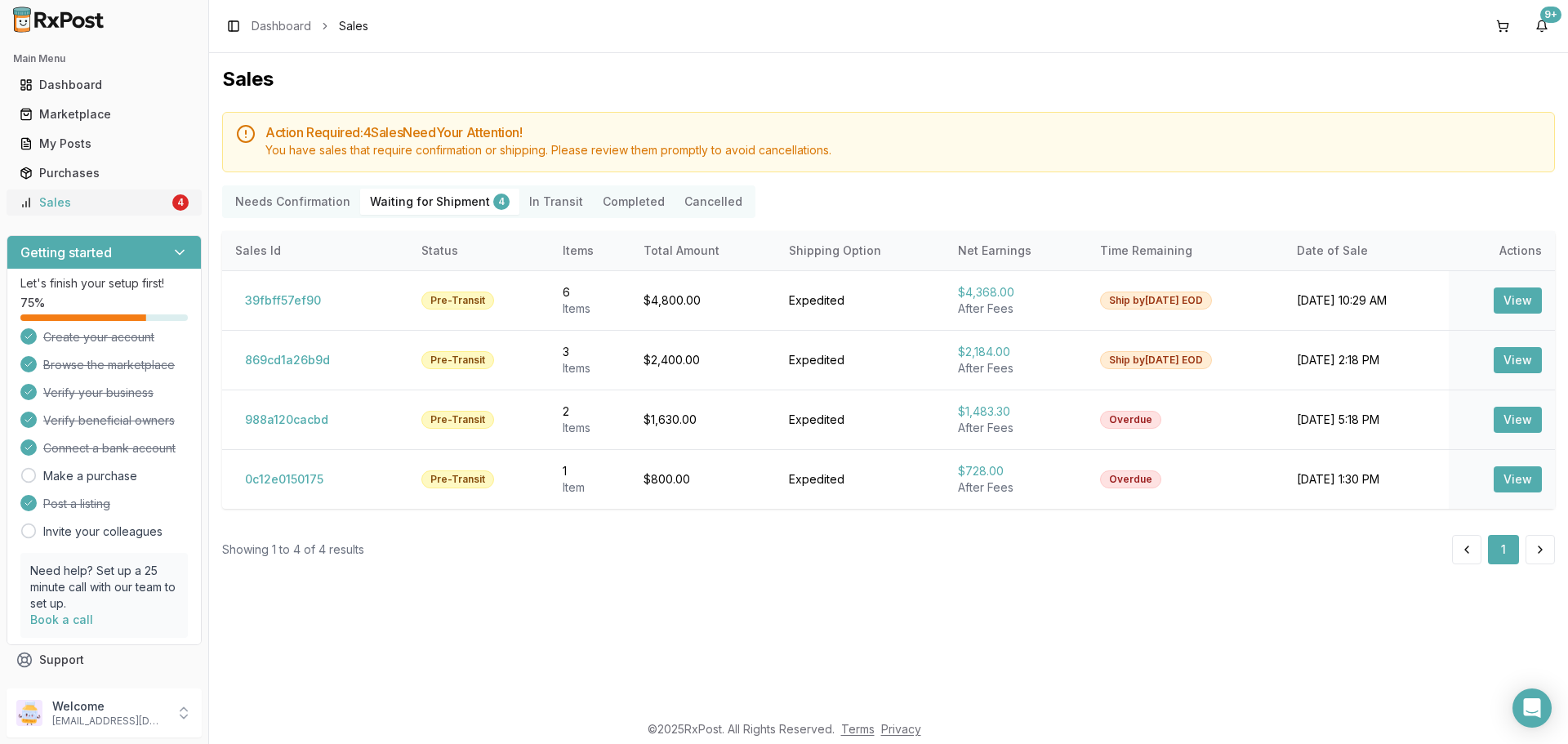
click at [105, 206] on div "Sales" at bounding box center [94, 203] width 149 height 17
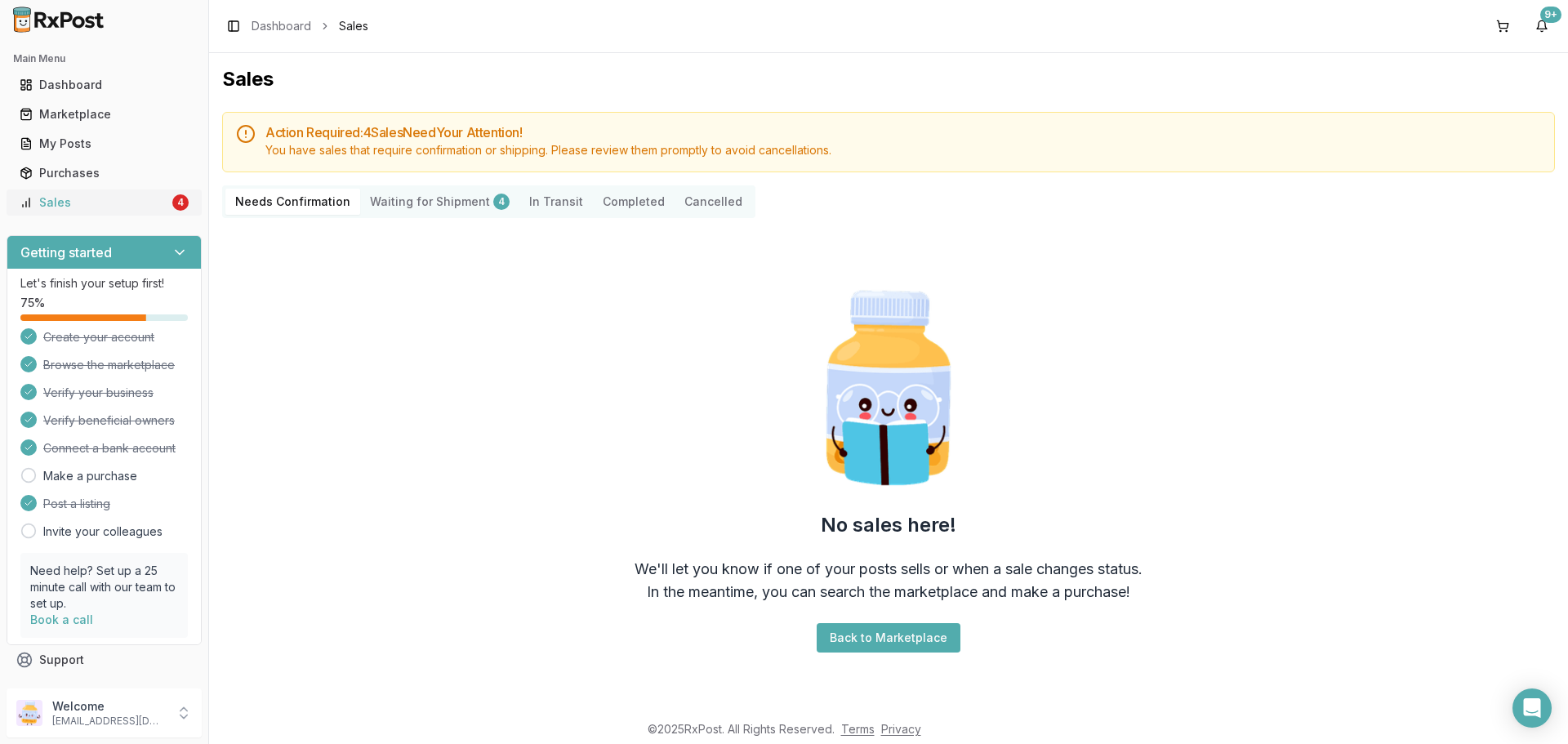
click at [71, 209] on div "Sales" at bounding box center [94, 203] width 149 height 17
click at [133, 204] on div "Sales" at bounding box center [94, 203] width 149 height 17
click at [77, 207] on div "Sales" at bounding box center [94, 203] width 149 height 17
